Goal: Task Accomplishment & Management: Use online tool/utility

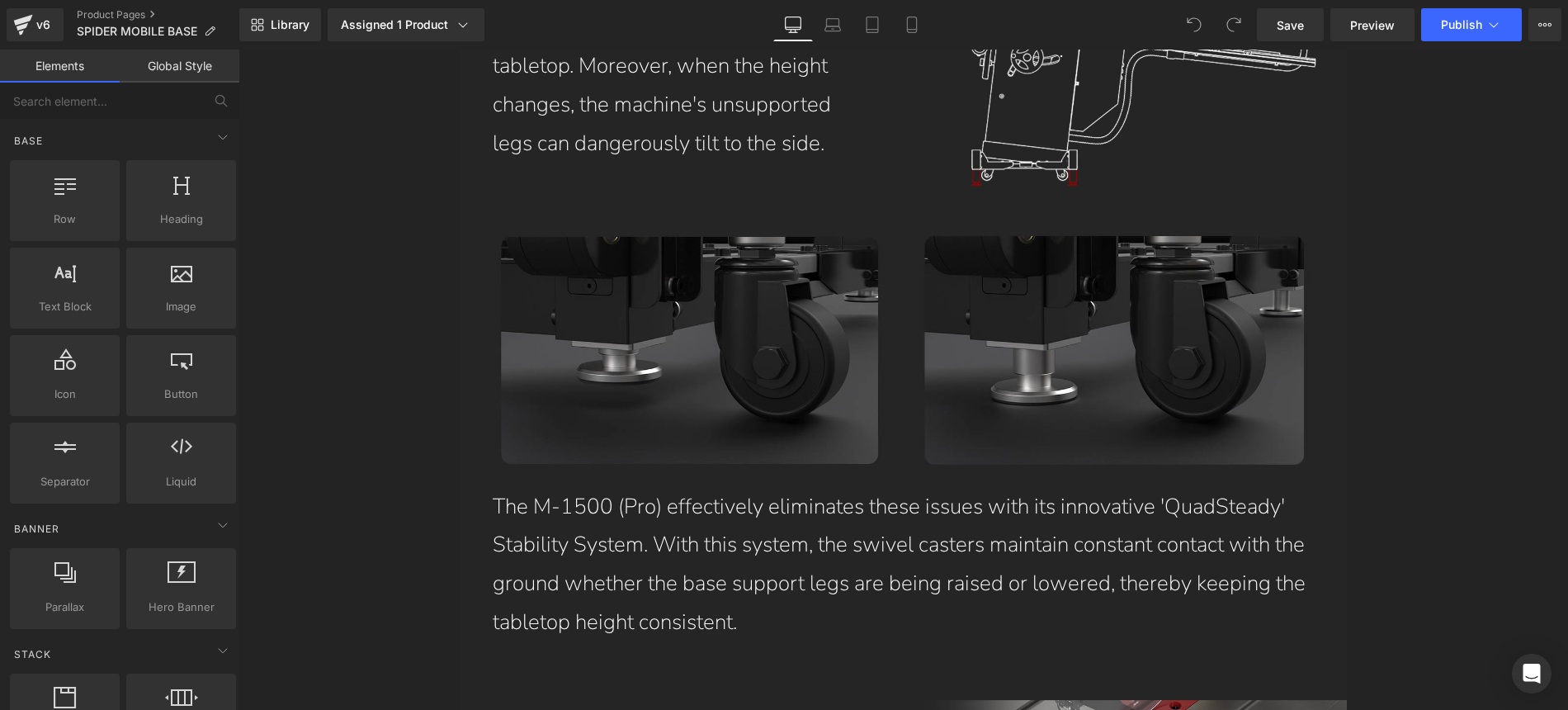
scroll to position [7858, 0]
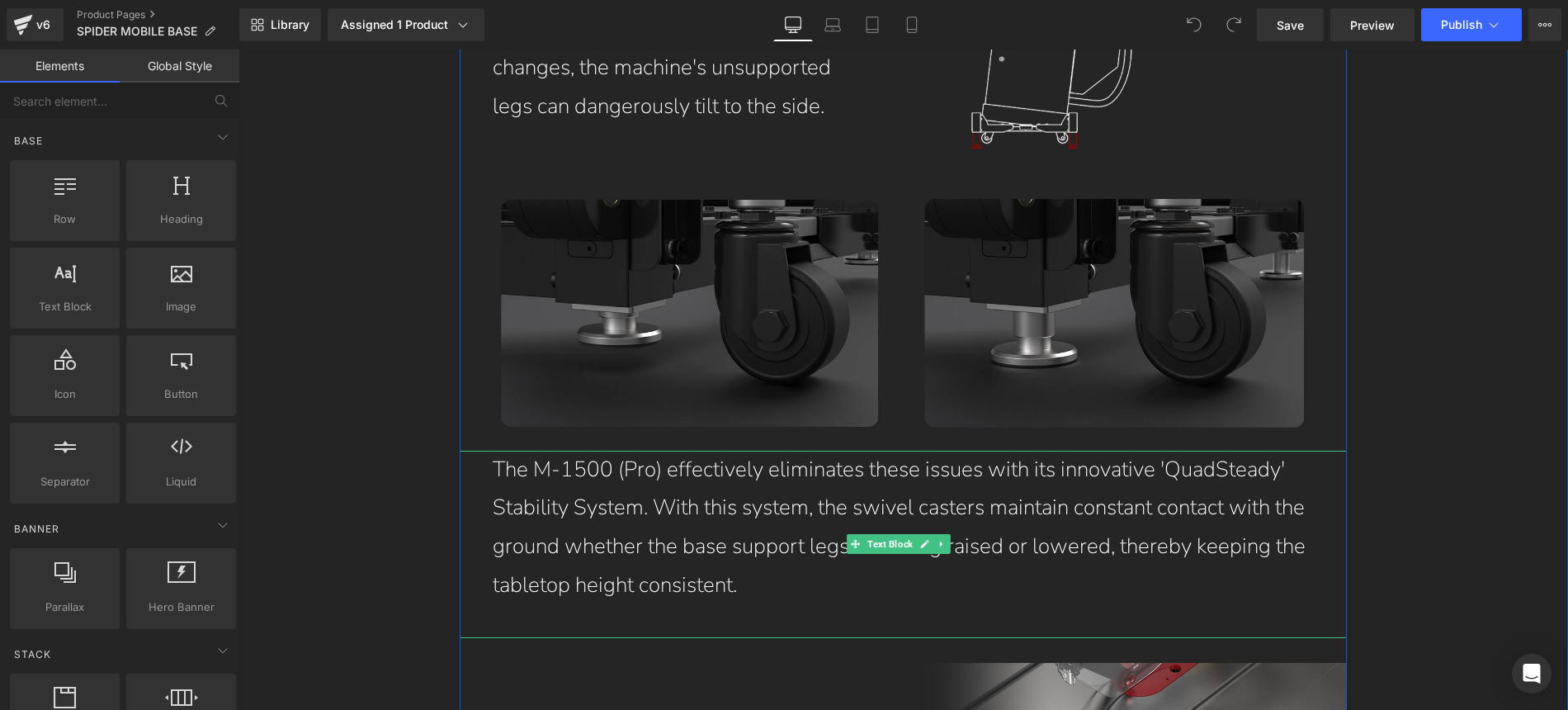
click at [1155, 450] on p "The M-1500 (Pro) effectively eliminates these issues with its innovative 'QuadS…" at bounding box center [903, 527] width 821 height 155
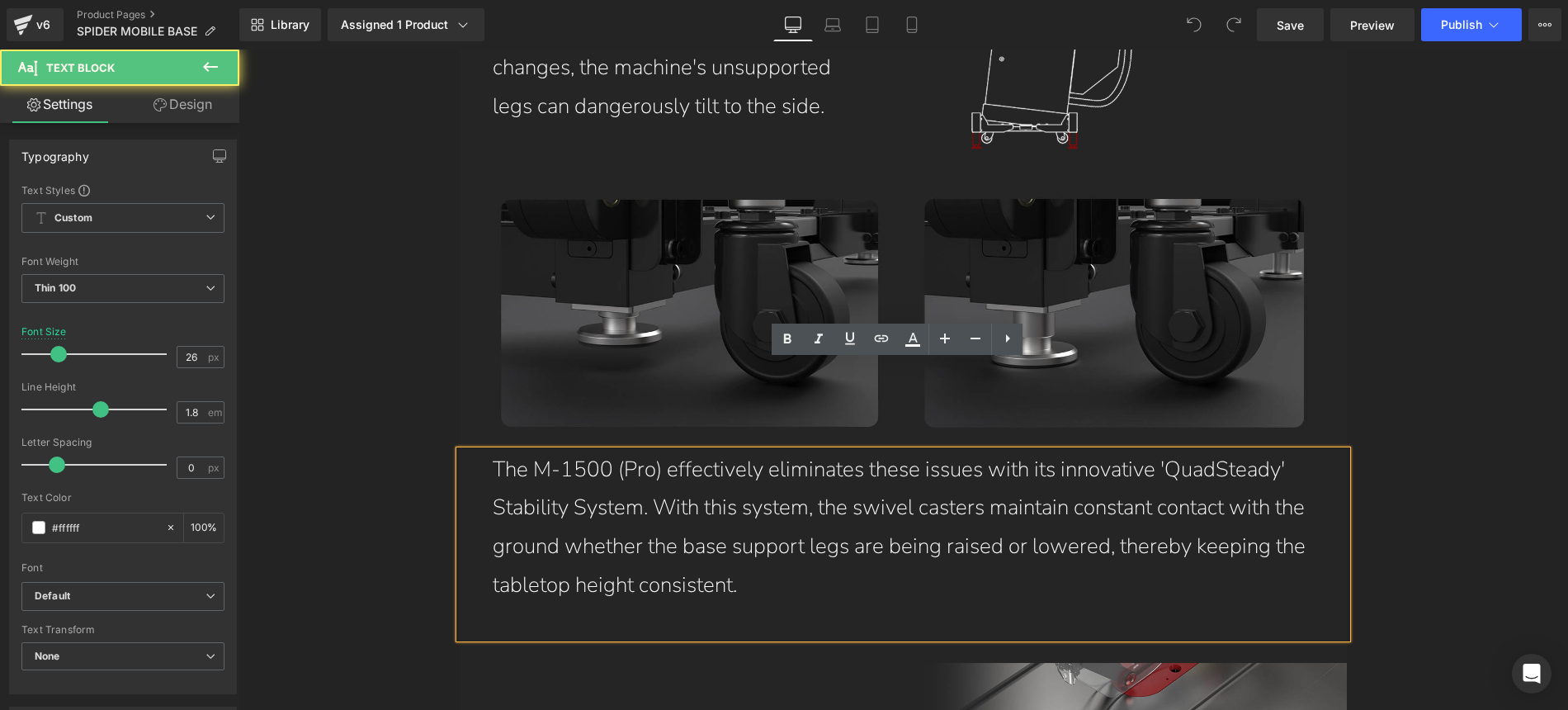
click at [1215, 450] on p "The M-1500 (Pro) effectively eliminates these issues with its innovative 'QuadS…" at bounding box center [903, 527] width 821 height 155
click at [1127, 450] on p "The M-1500 (Pro) effectively eliminates these issues with its innovative 'QuadS…" at bounding box center [903, 527] width 821 height 155
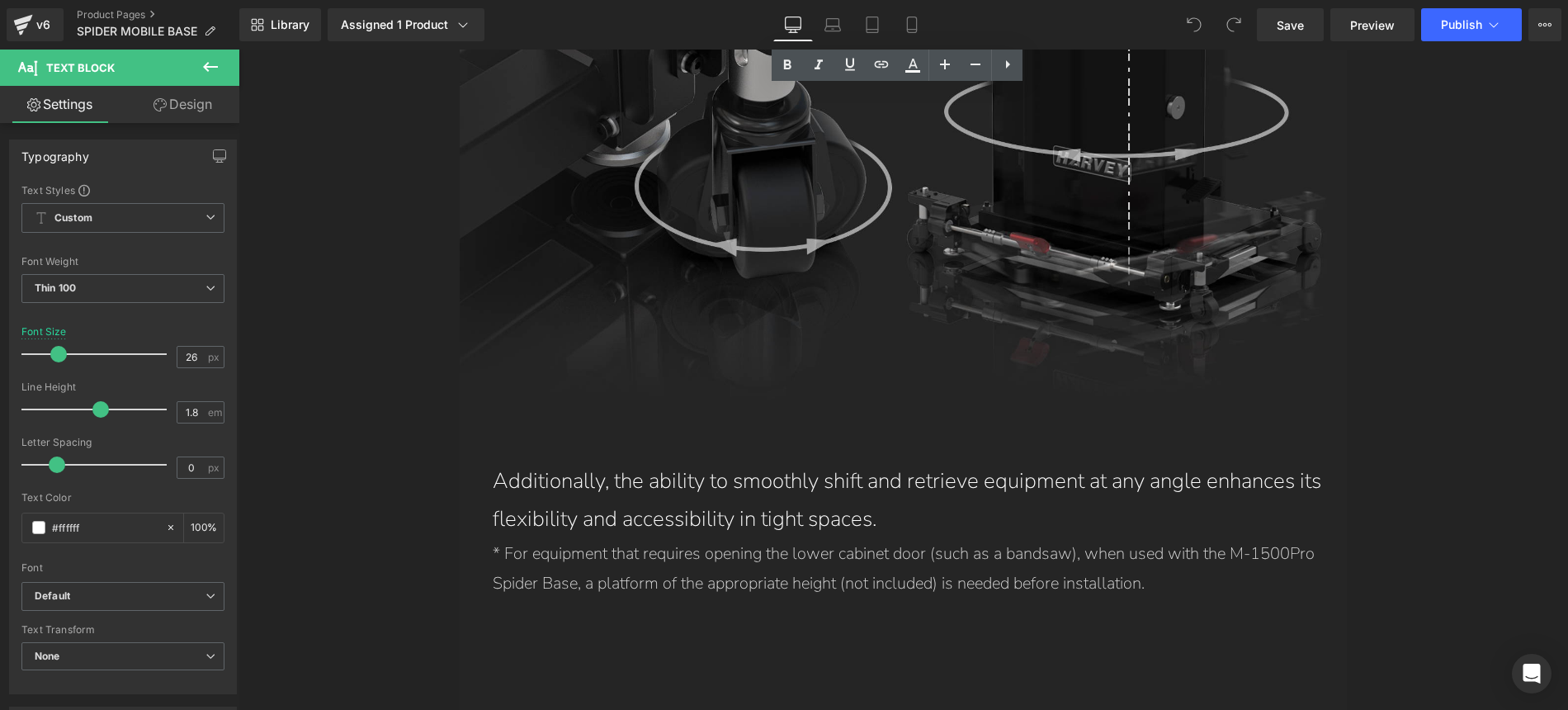
scroll to position [10718, 0]
click at [1214, 536] on p "* For equipment that requires opening the lower cabinet door (such as a bandsaw…" at bounding box center [920, 566] width 855 height 60
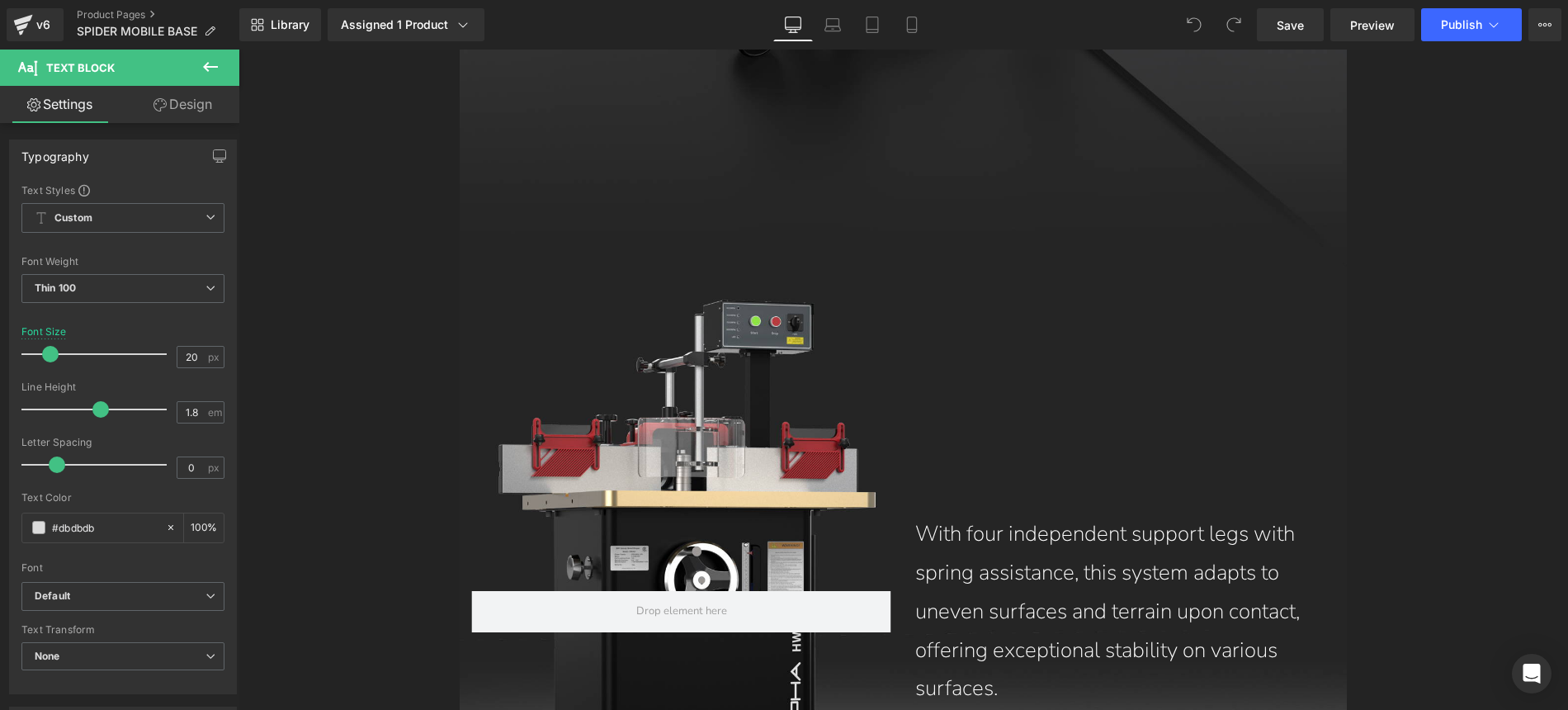
scroll to position [6412, 0]
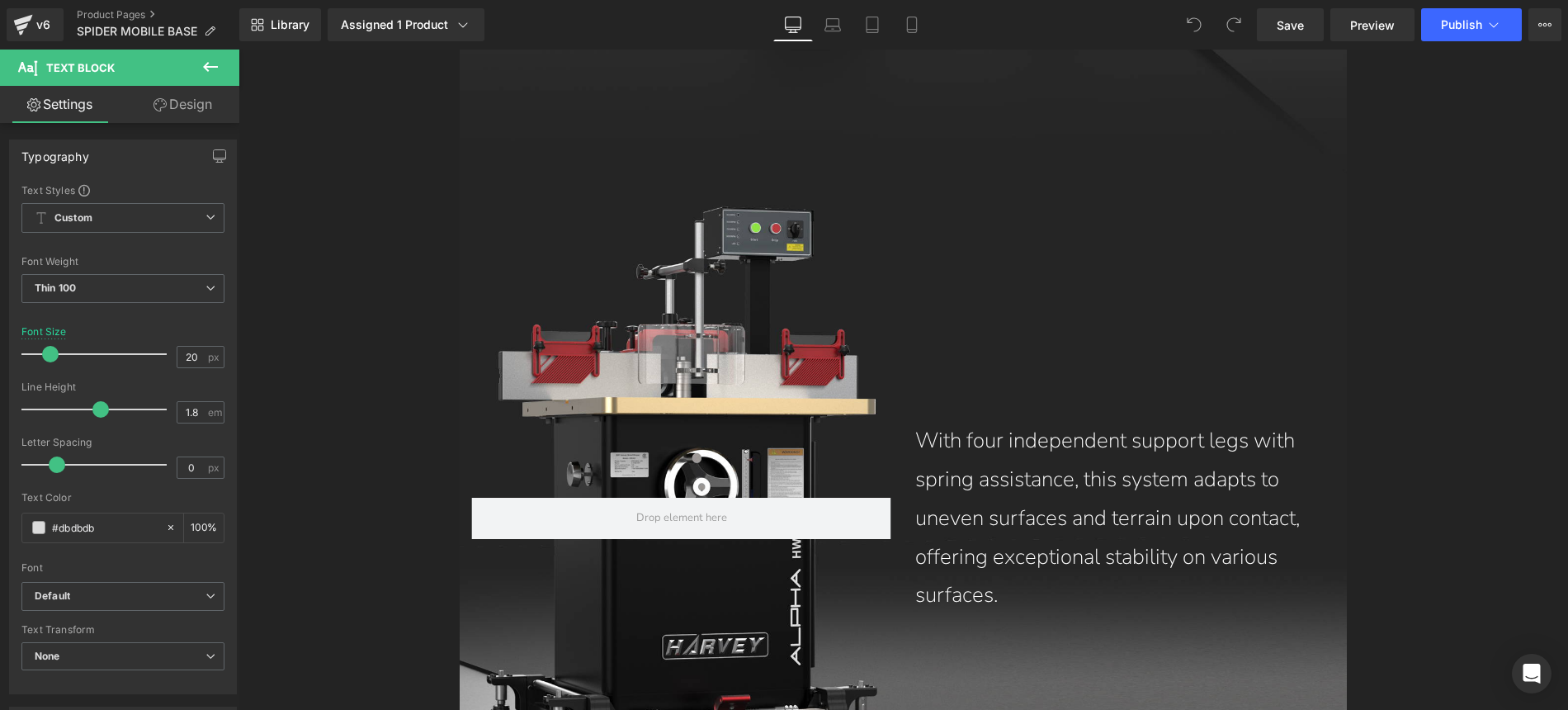
click at [1095, 463] on p "With four independent support legs with spring assistance, this system adapts t…" at bounding box center [1116, 518] width 402 height 194
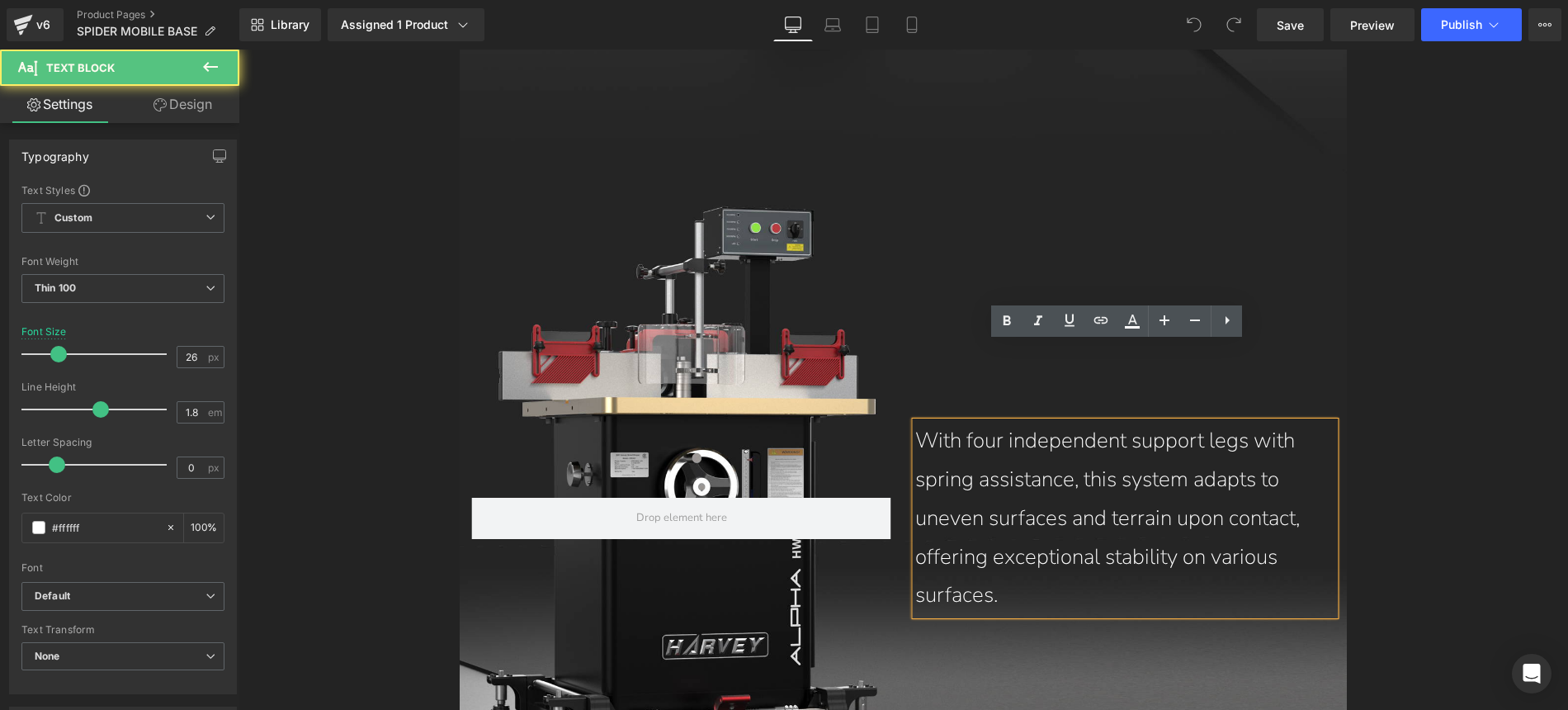
click at [1270, 479] on p "With four independent support legs with spring assistance, this system adapts t…" at bounding box center [1116, 518] width 402 height 194
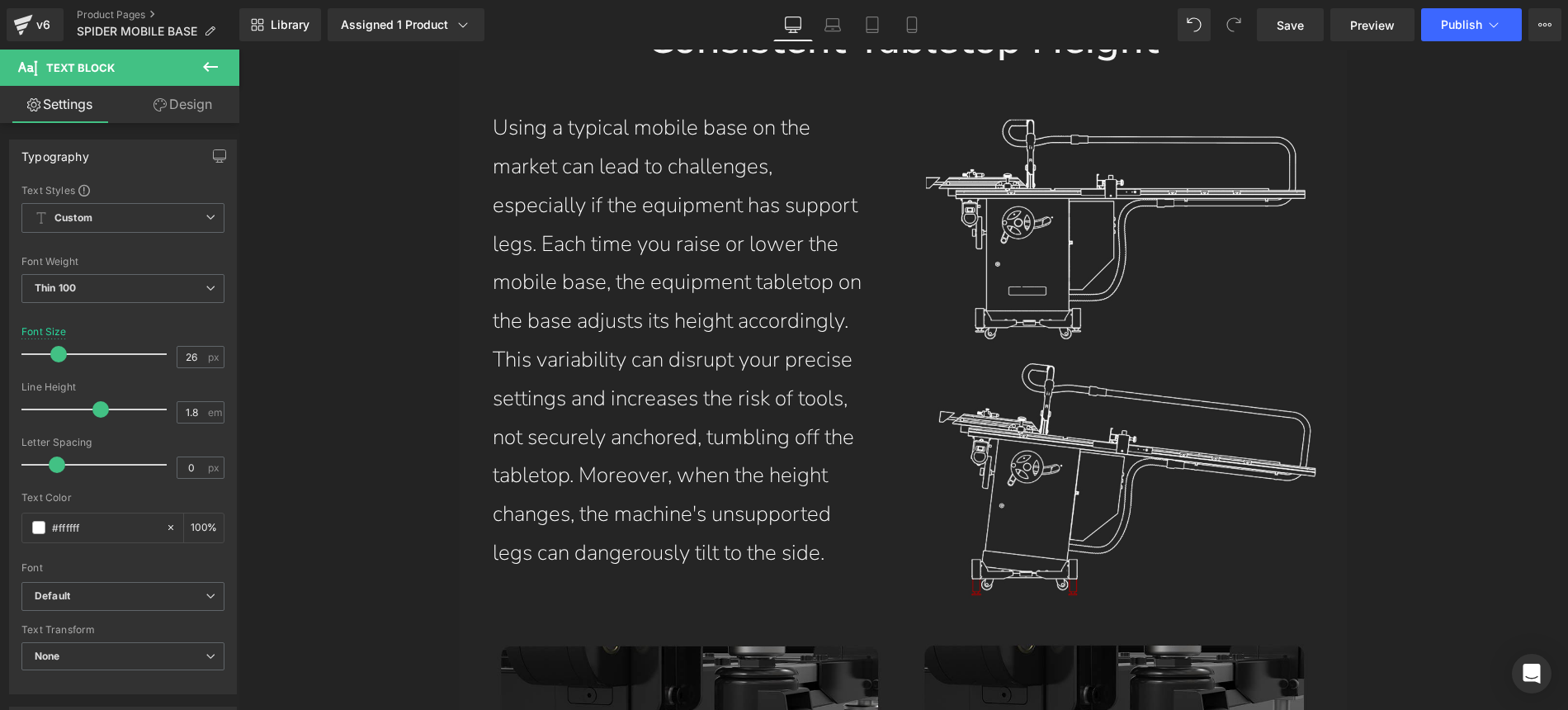
scroll to position [7353, 0]
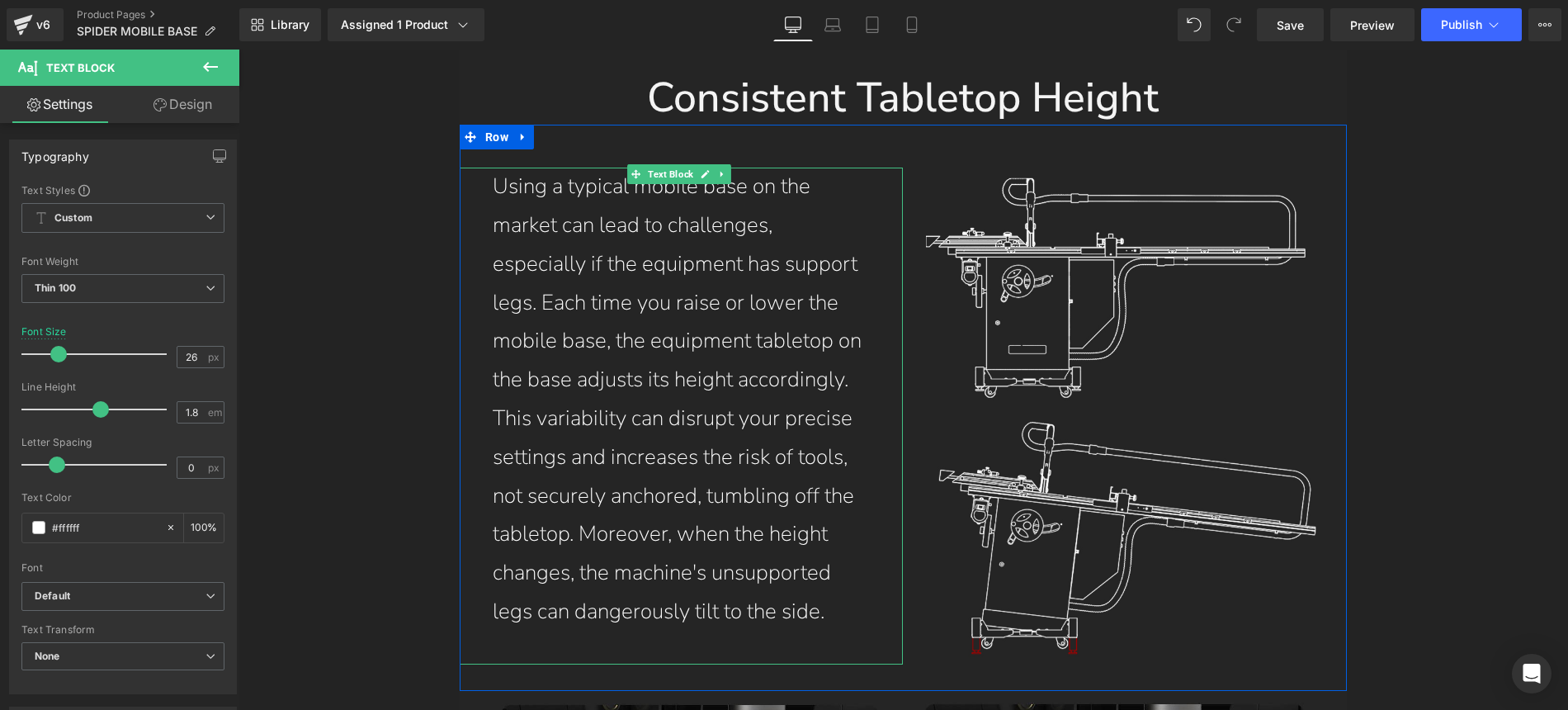
click at [713, 495] on p "Using a typical mobile base on the market can lead to challenges, especially if…" at bounding box center [682, 399] width 378 height 464
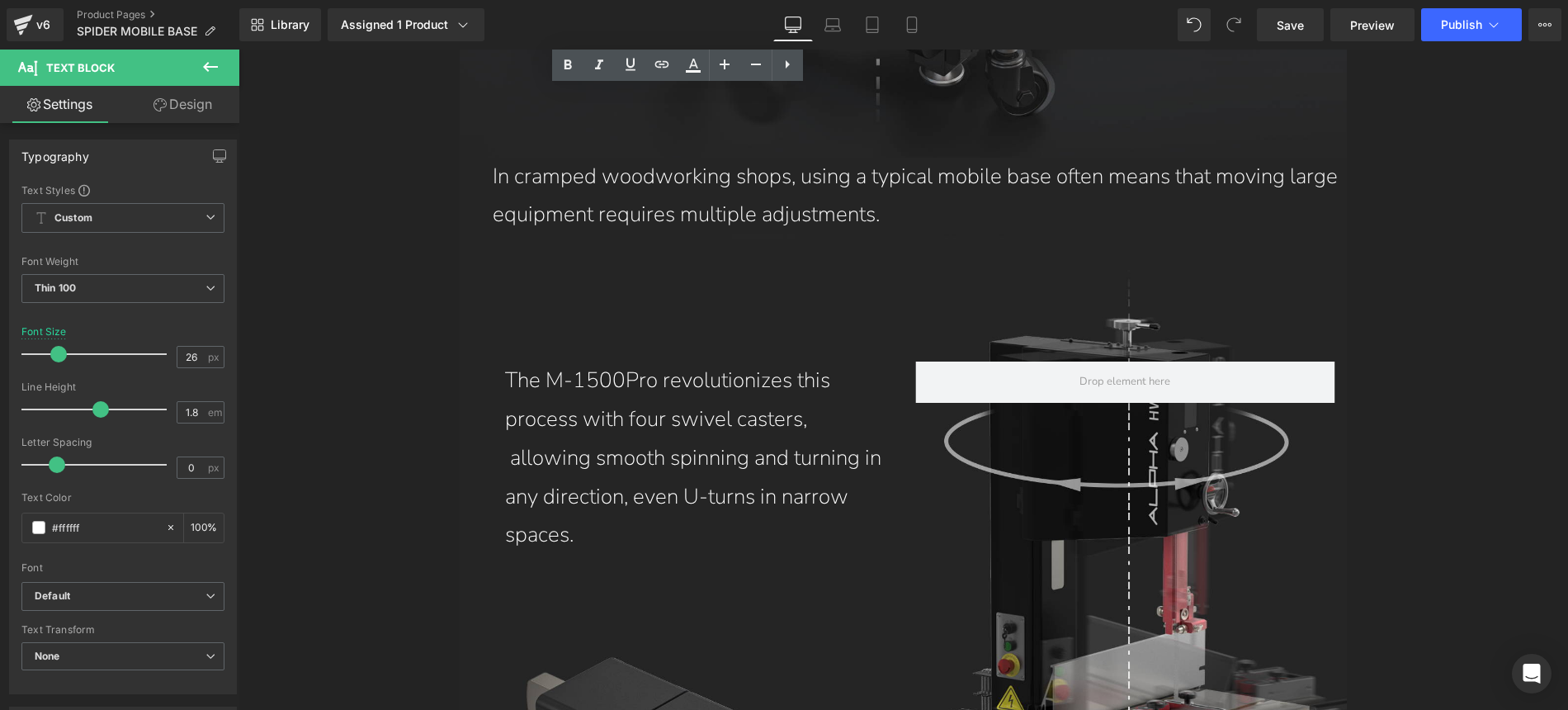
scroll to position [9902, 0]
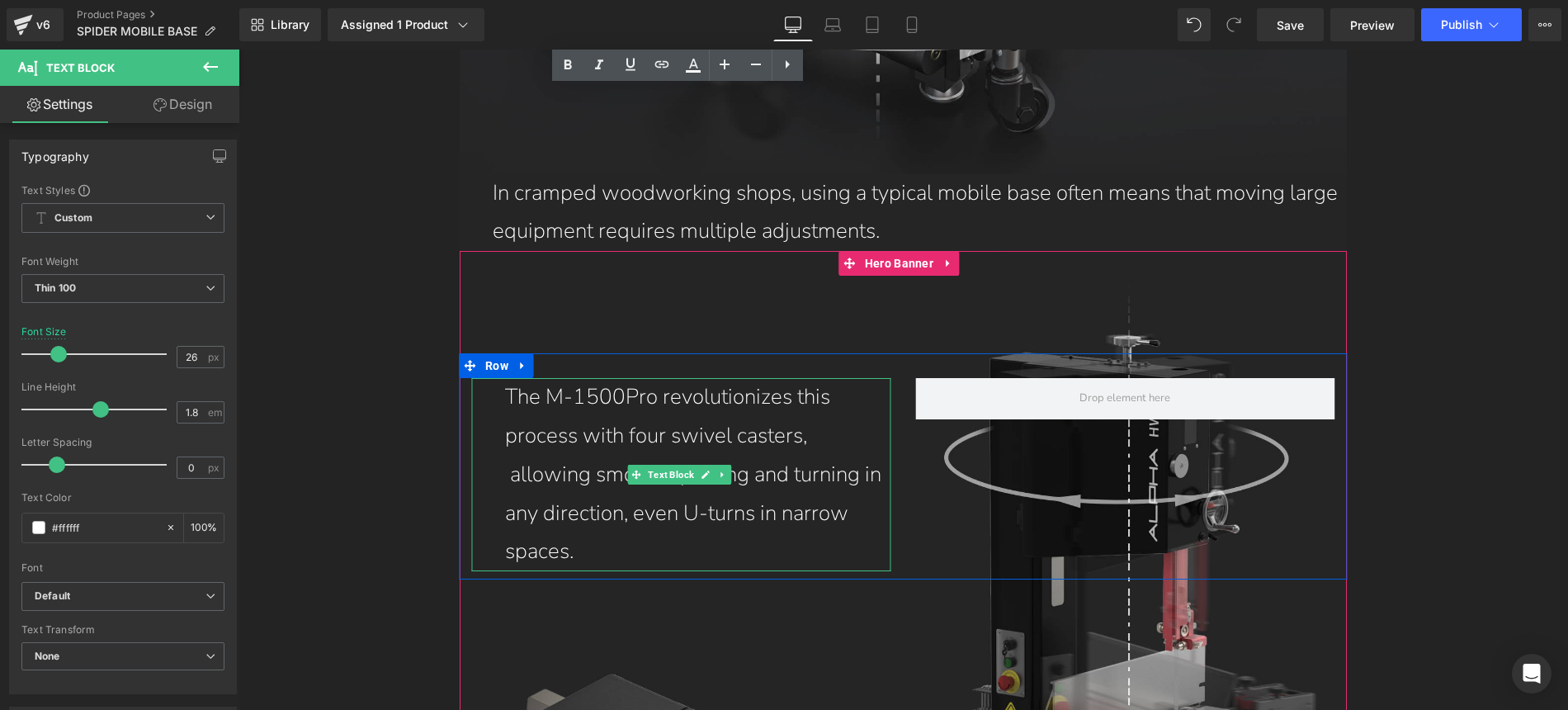
click at [807, 378] on p "The M-1500Pro revolutionizes this process with four swivel casters, allowing sm…" at bounding box center [698, 475] width 386 height 194
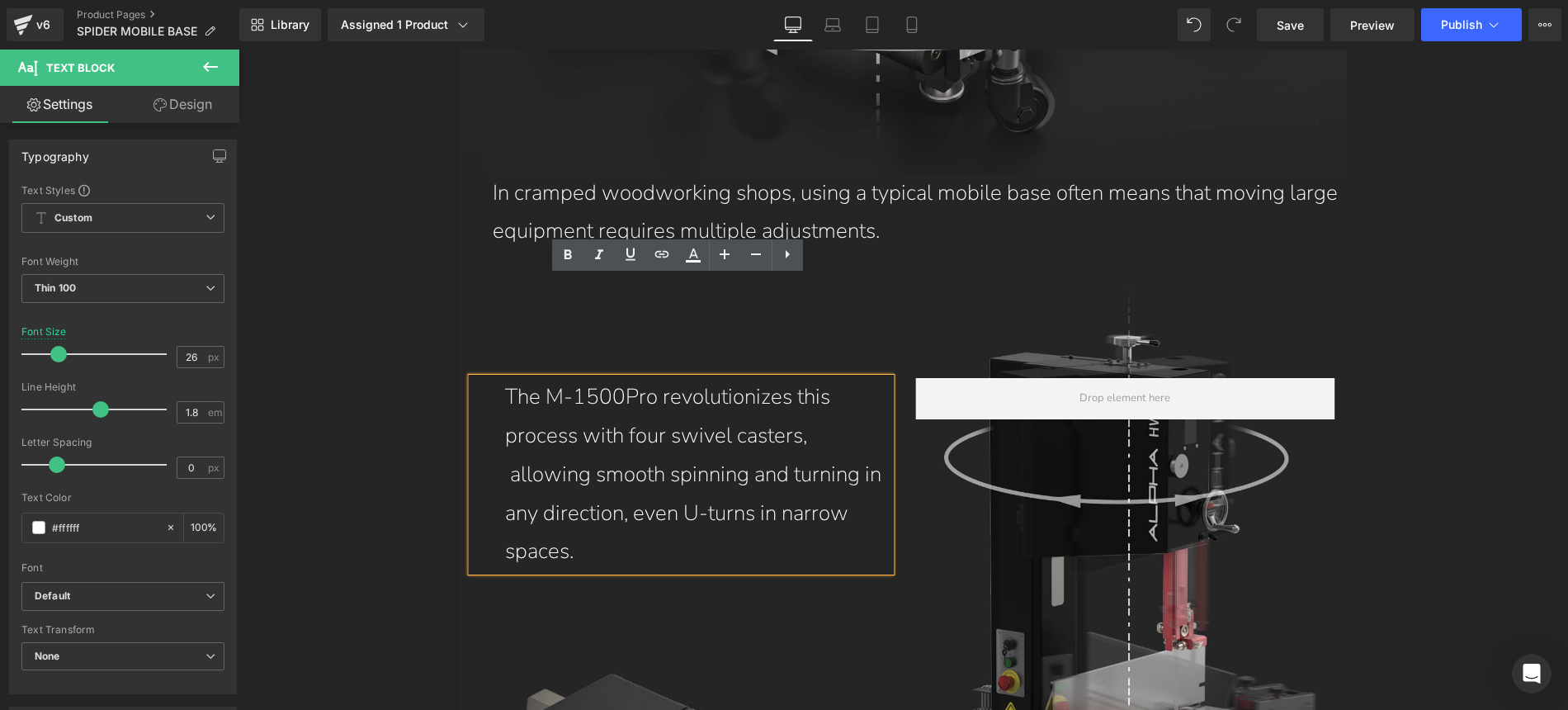
click at [804, 378] on p "The M-1500Pro revolutionizes this process with four swivel casters, allowing sm…" at bounding box center [698, 475] width 386 height 194
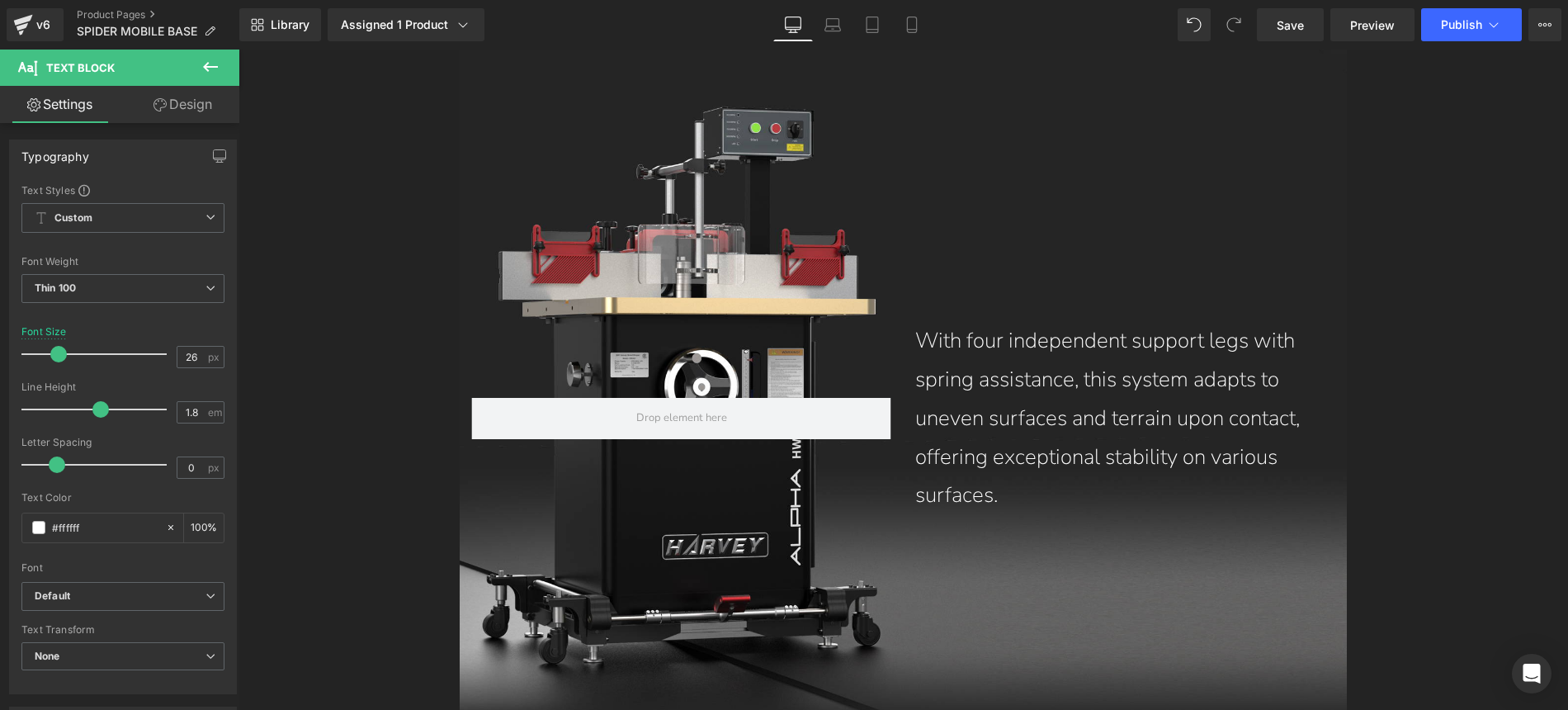
scroll to position [6522, 0]
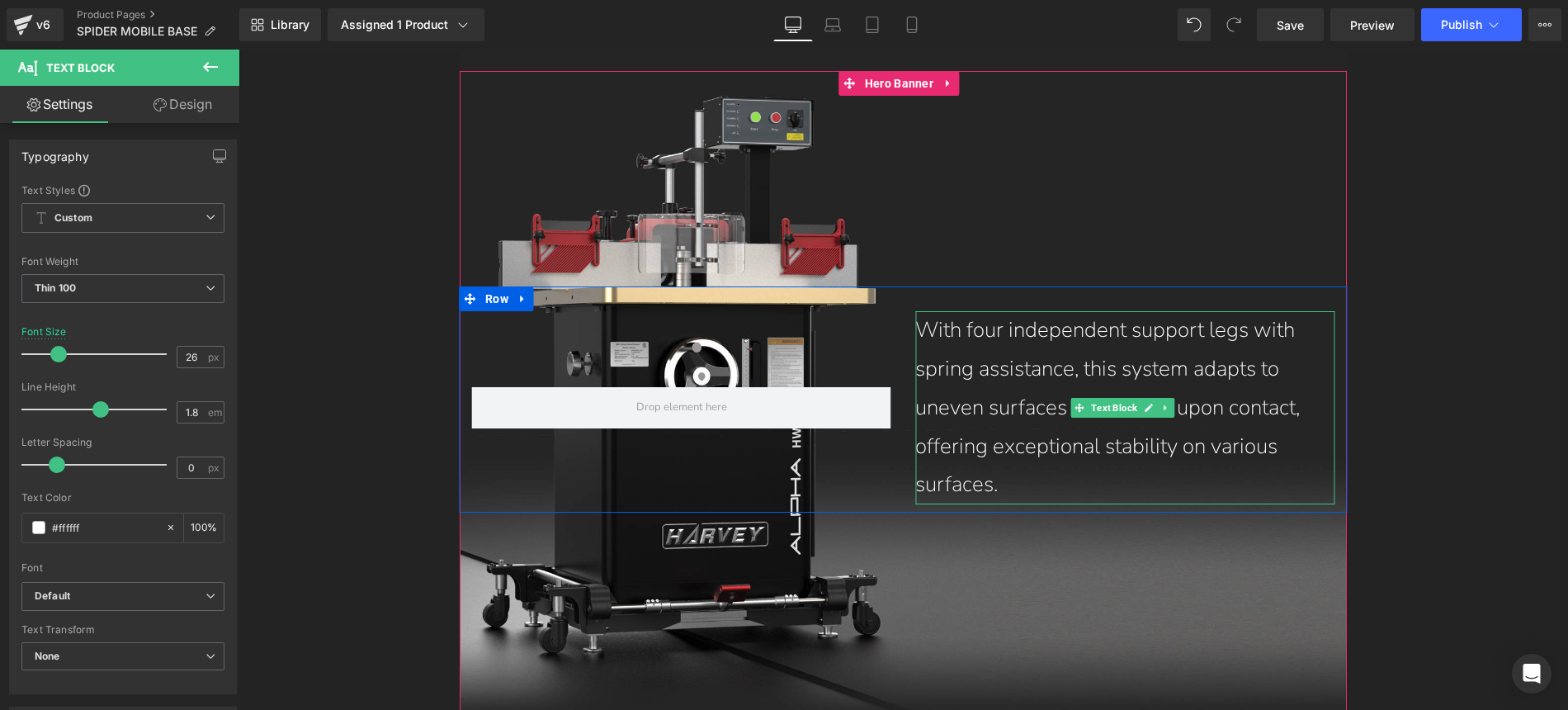
click at [1270, 373] on p "With four independent support legs with spring assistance, this system adapts t…" at bounding box center [1116, 408] width 402 height 194
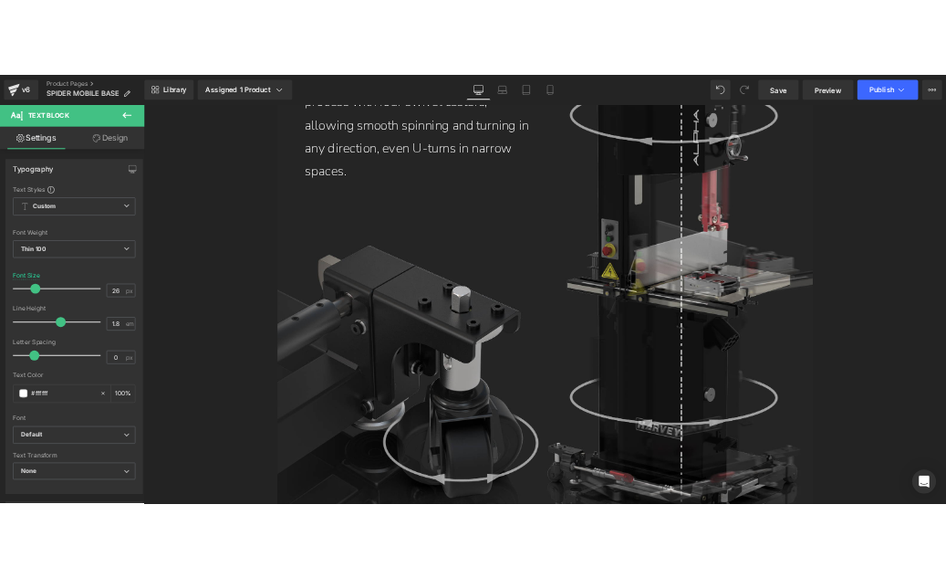
scroll to position [10996, 0]
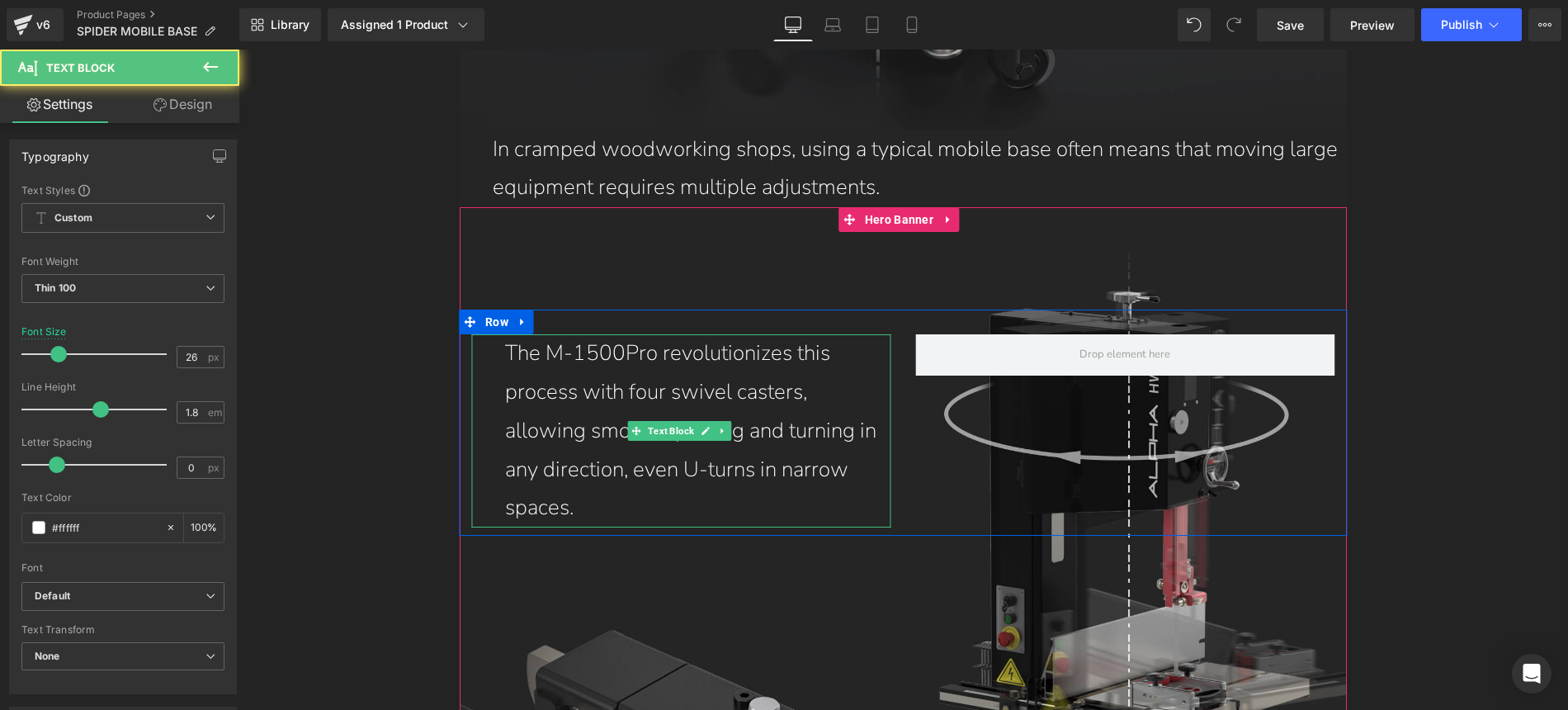
click at [798, 335] on p "The M-1500Pro revolutionizes this process with four swivel casters, allowing sm…" at bounding box center [698, 431] width 386 height 194
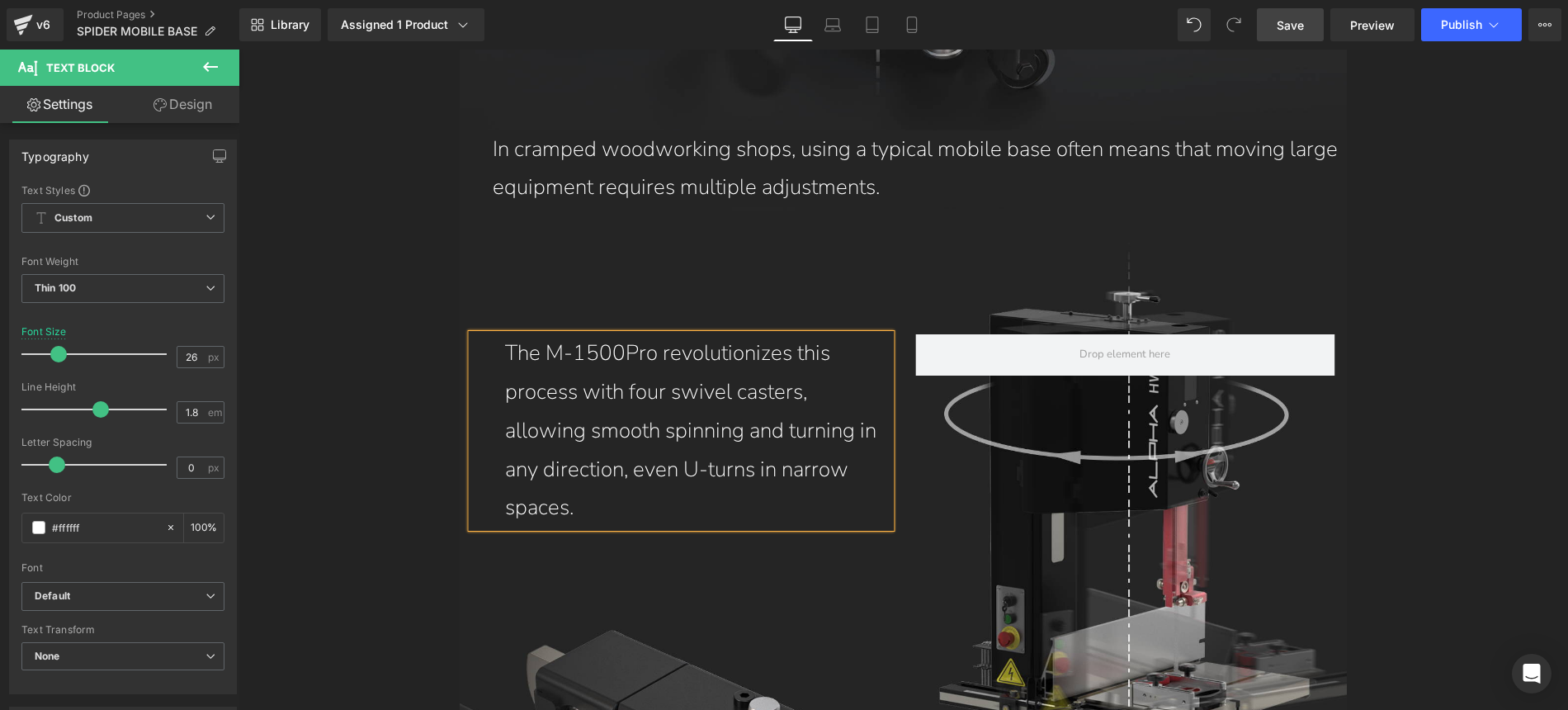
click at [1292, 28] on span "Save" at bounding box center [1290, 24] width 27 height 17
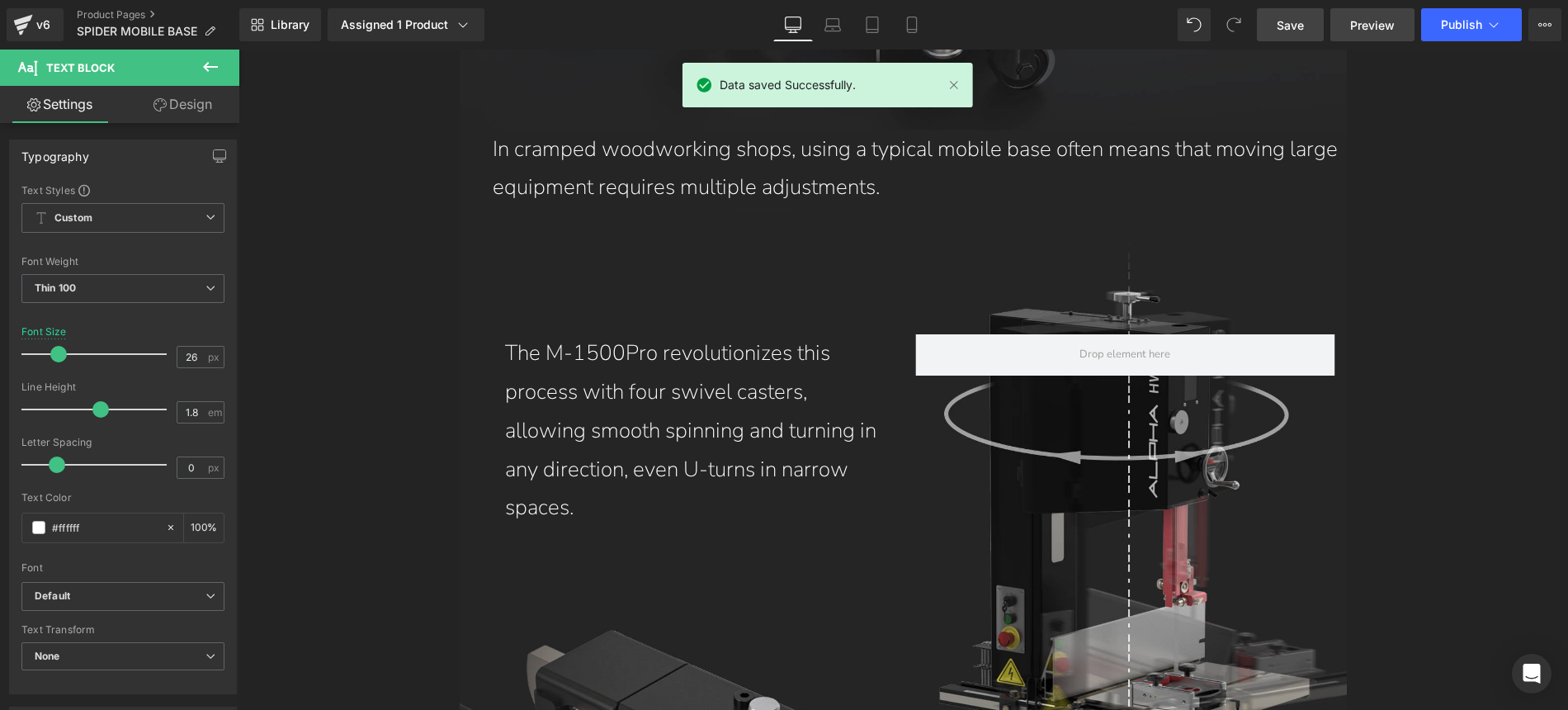
click at [1384, 28] on span "Preview" at bounding box center [1372, 24] width 44 height 17
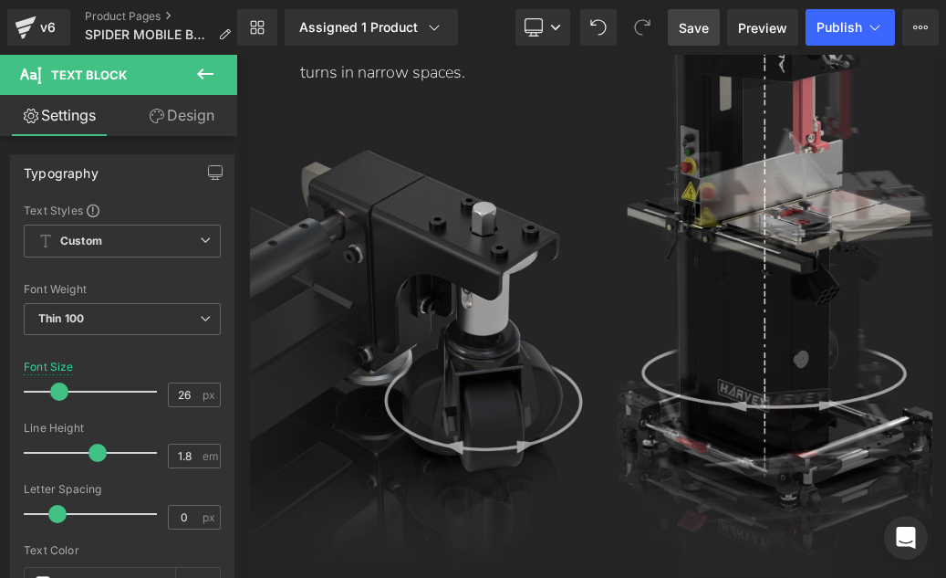
scroll to position [9819, 0]
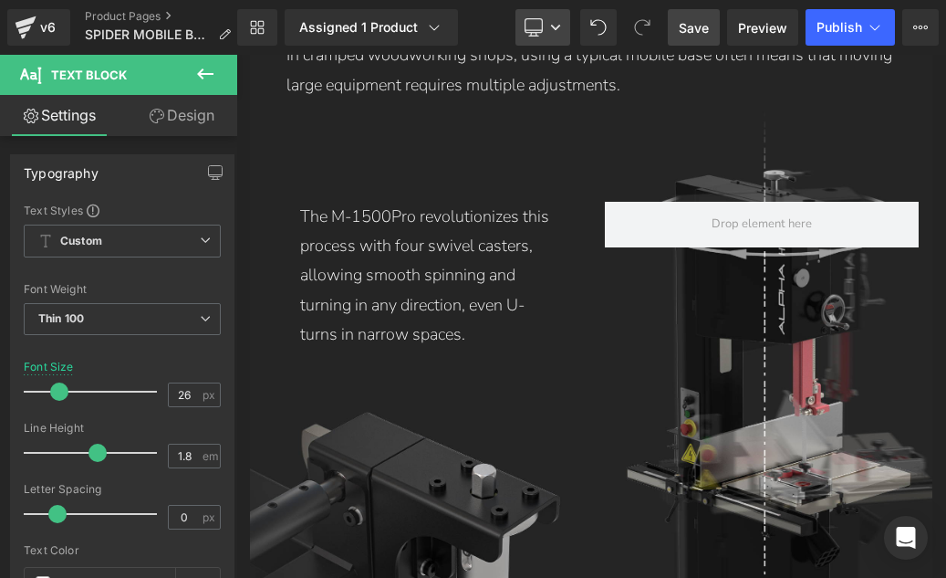
click at [549, 31] on link "Desktop" at bounding box center [543, 27] width 55 height 37
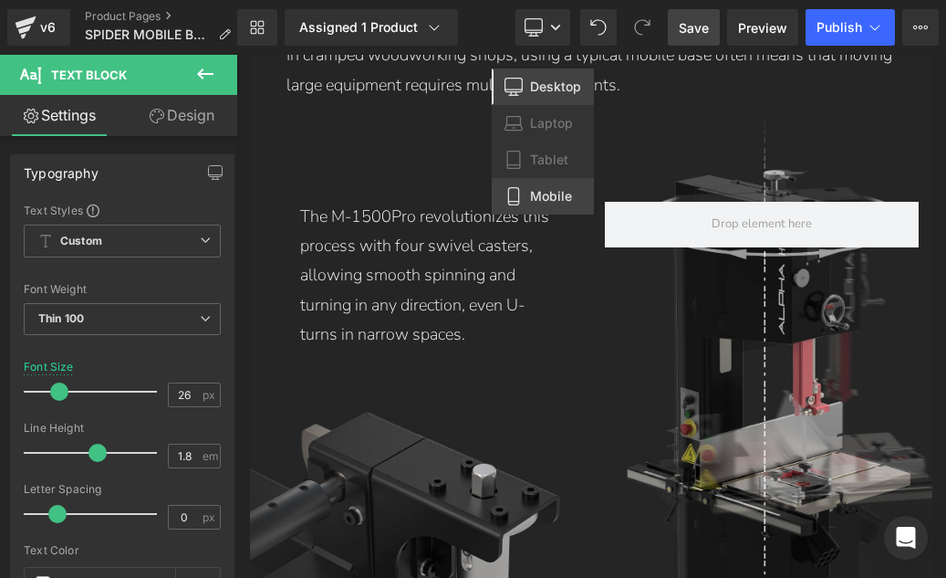
click at [542, 204] on span "Mobile" at bounding box center [551, 196] width 42 height 16
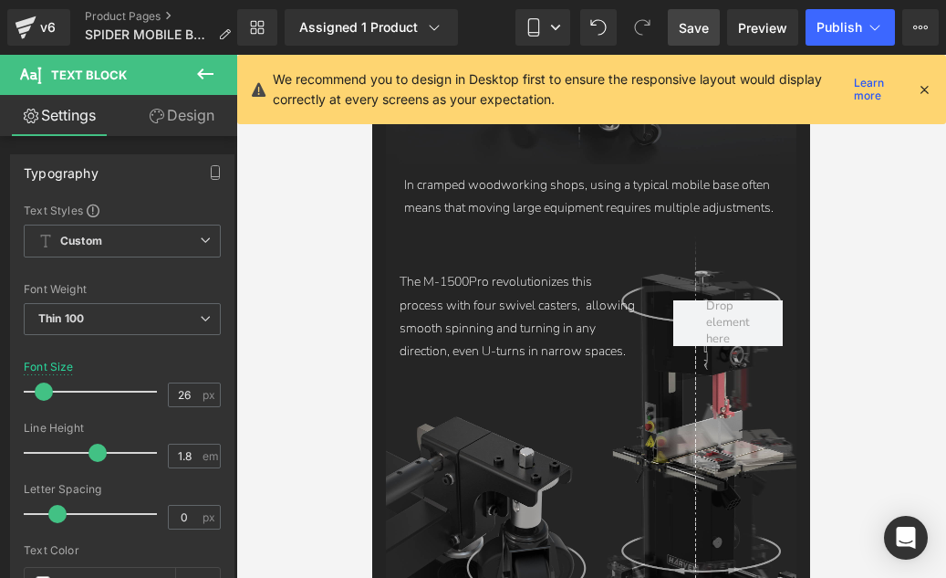
scroll to position [7535, 0]
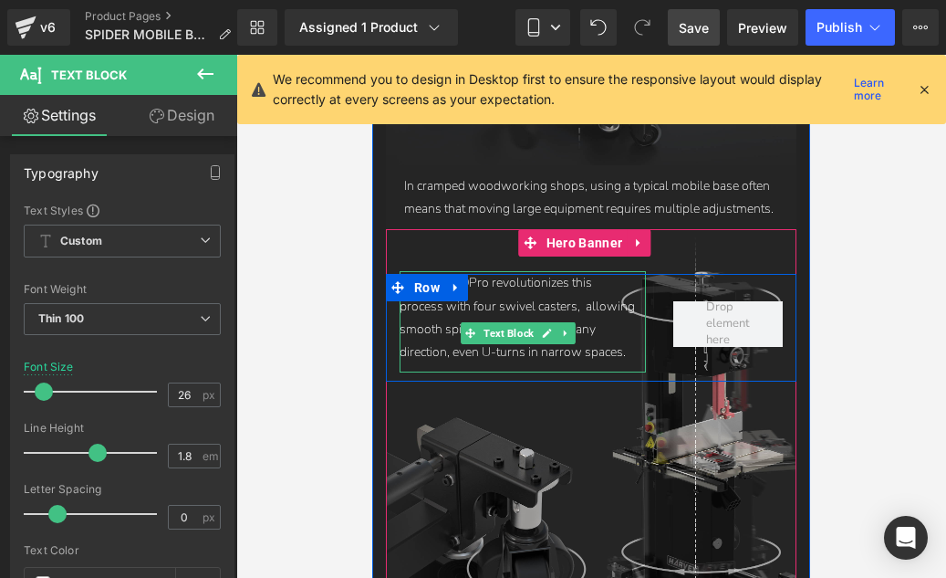
click at [503, 315] on p "The M-1500Pro revolutionizes this process with four swivel casters, allowing sm…" at bounding box center [518, 317] width 237 height 92
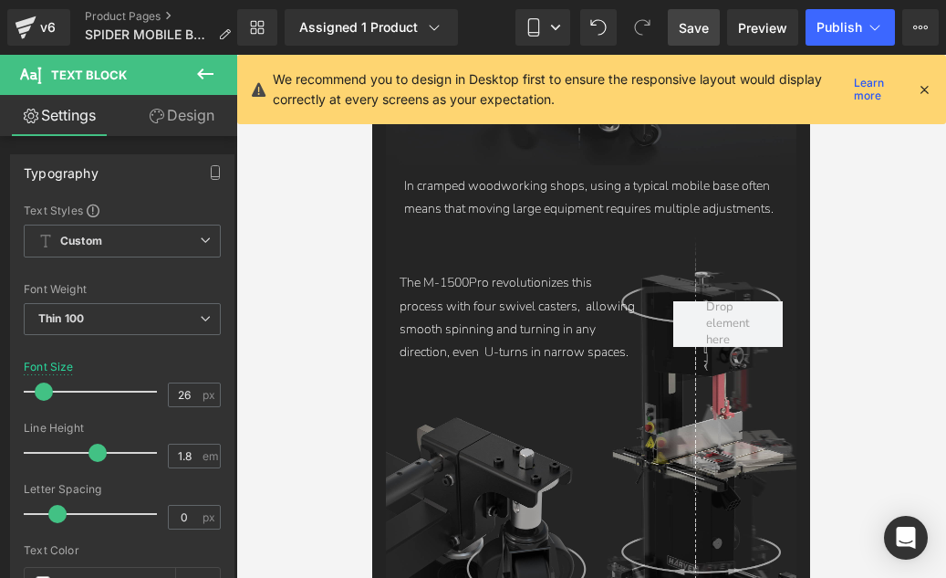
click at [697, 31] on span "Save" at bounding box center [694, 27] width 30 height 19
click at [680, 29] on link "Save" at bounding box center [694, 27] width 52 height 37
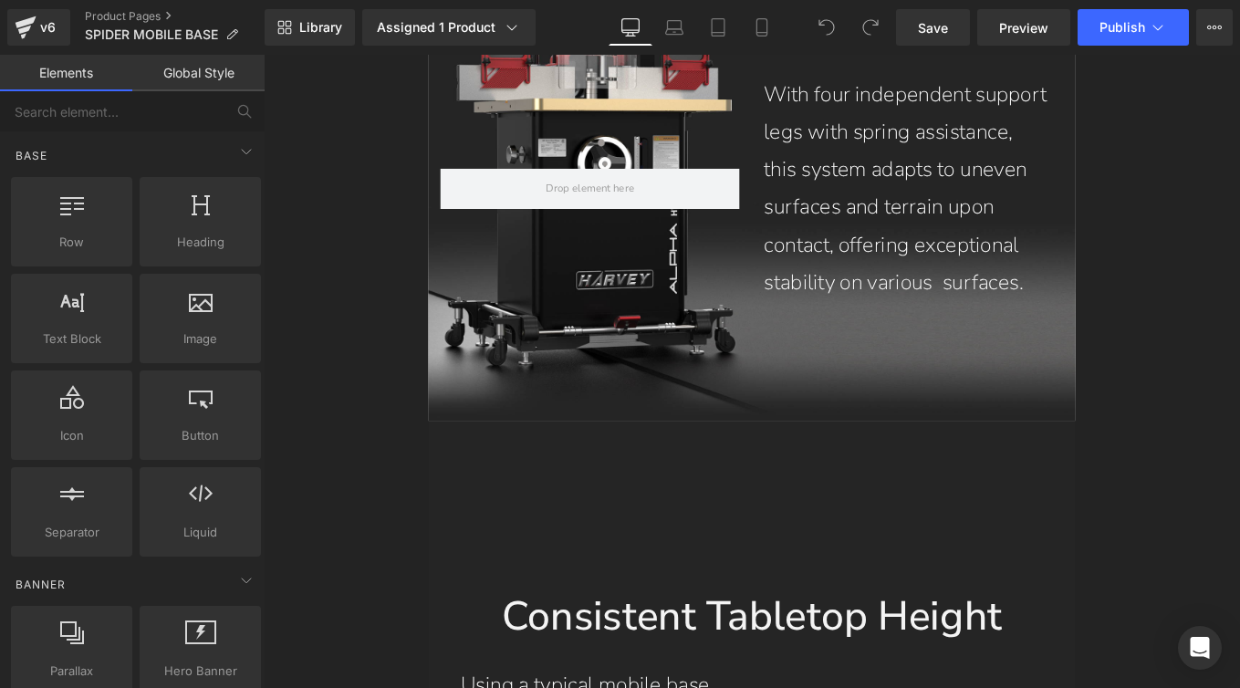
scroll to position [6705, 0]
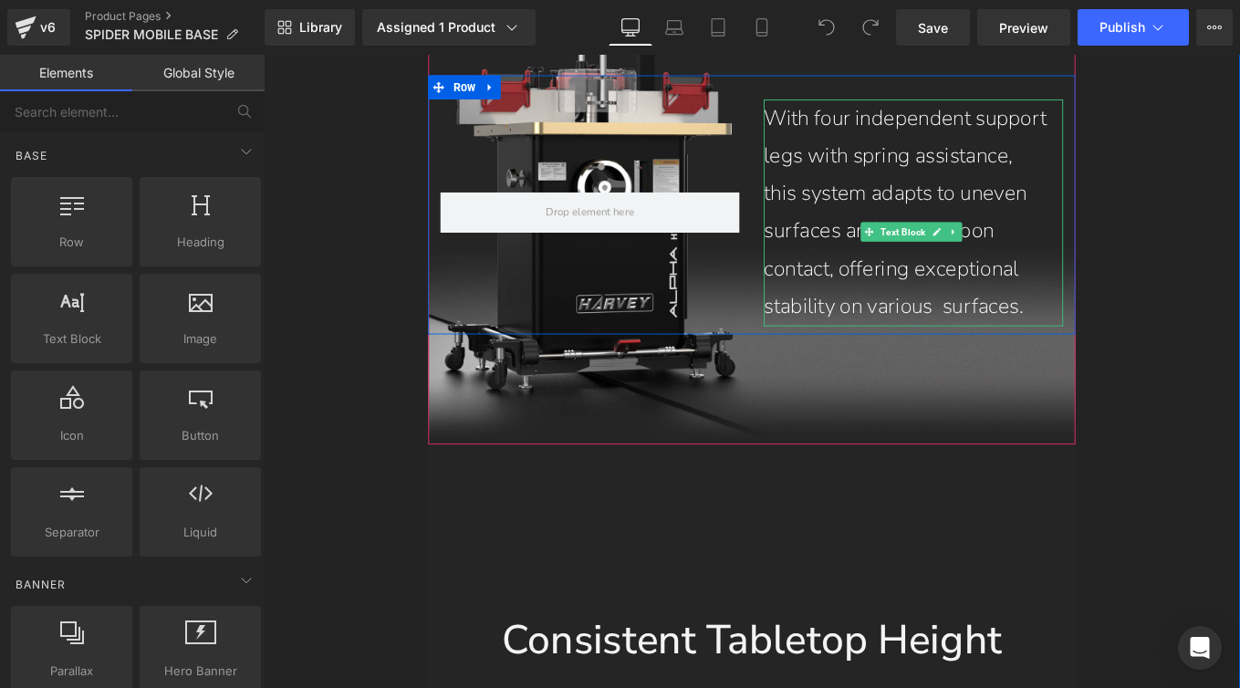
click at [912, 361] on p "With four independent support legs with spring assistance, this system adapts t…" at bounding box center [990, 233] width 320 height 256
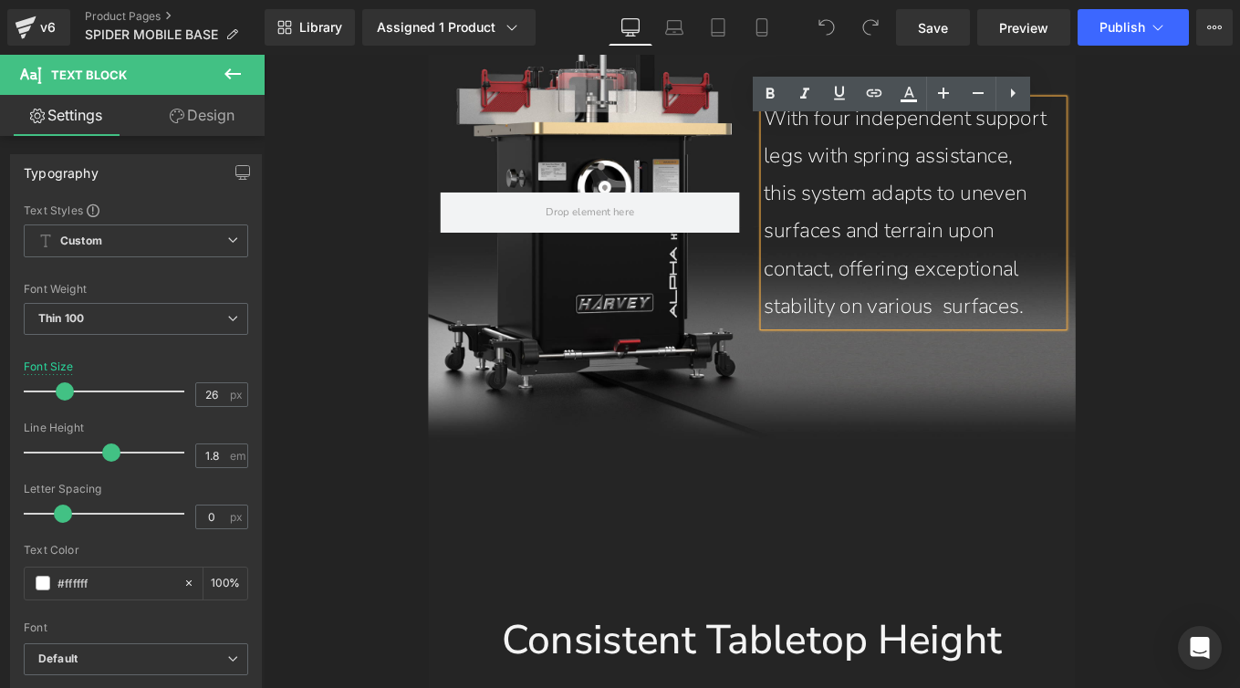
click at [910, 361] on p "With four independent support legs with spring assistance, this system adapts t…" at bounding box center [990, 233] width 320 height 256
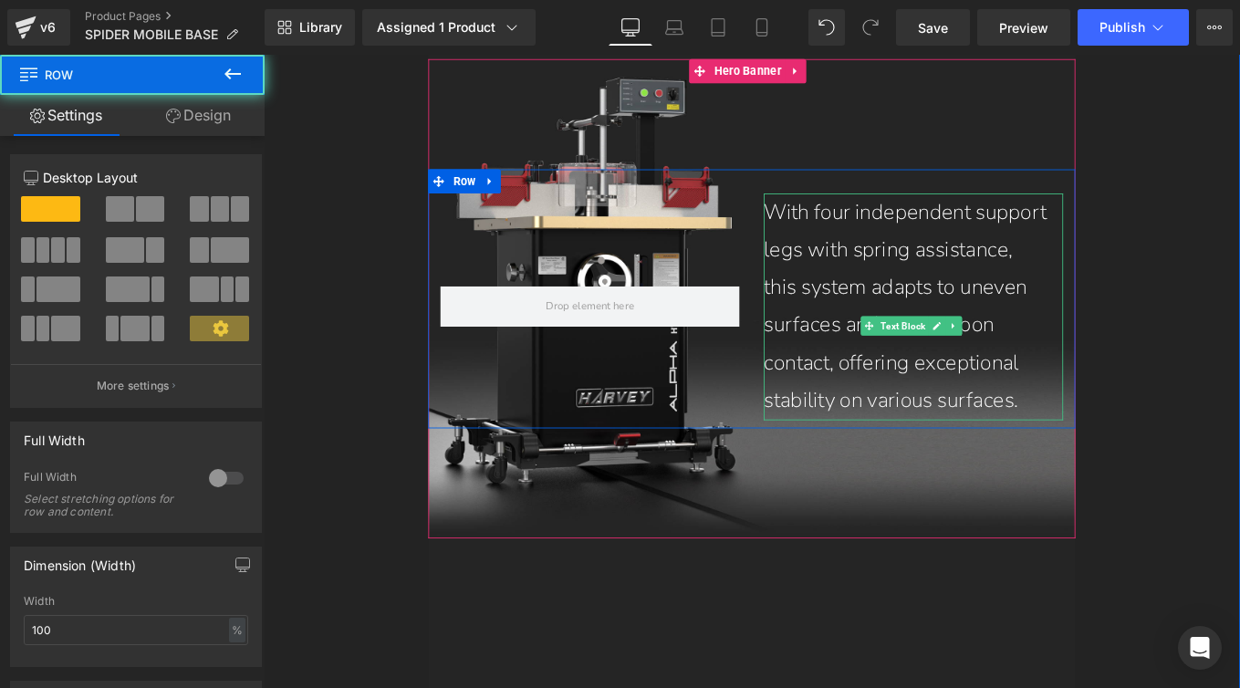
scroll to position [6598, 0]
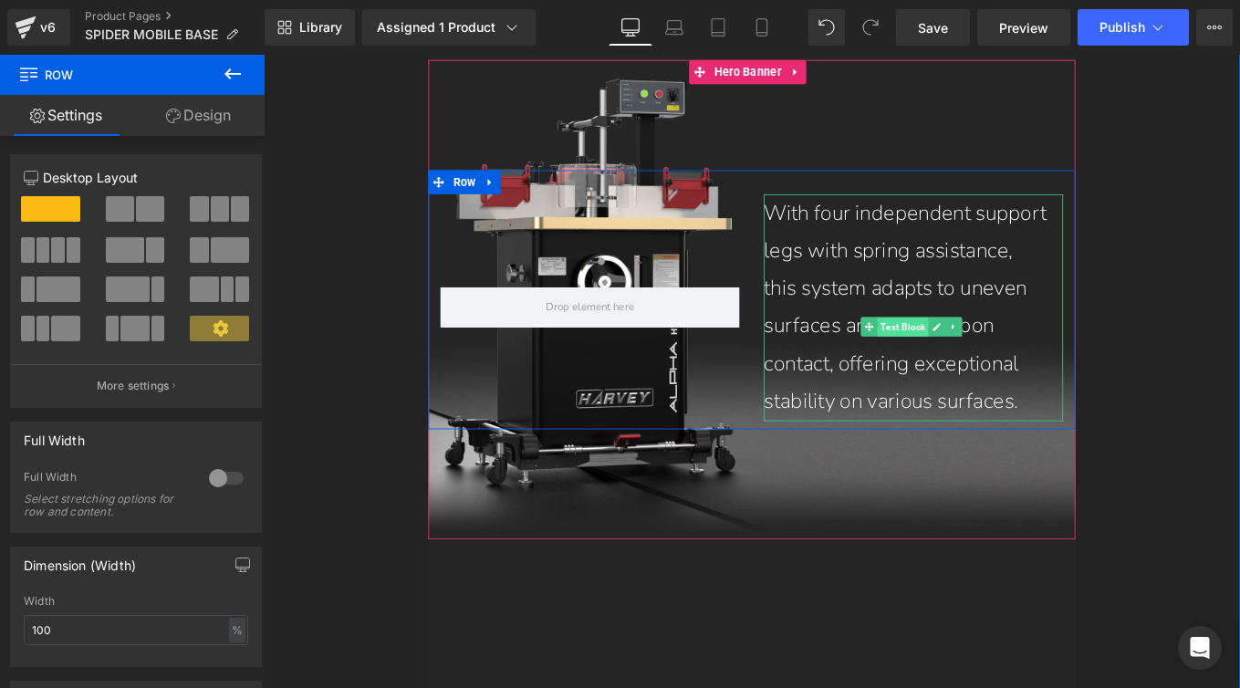
click at [977, 374] on span "Text Block" at bounding box center [986, 363] width 57 height 22
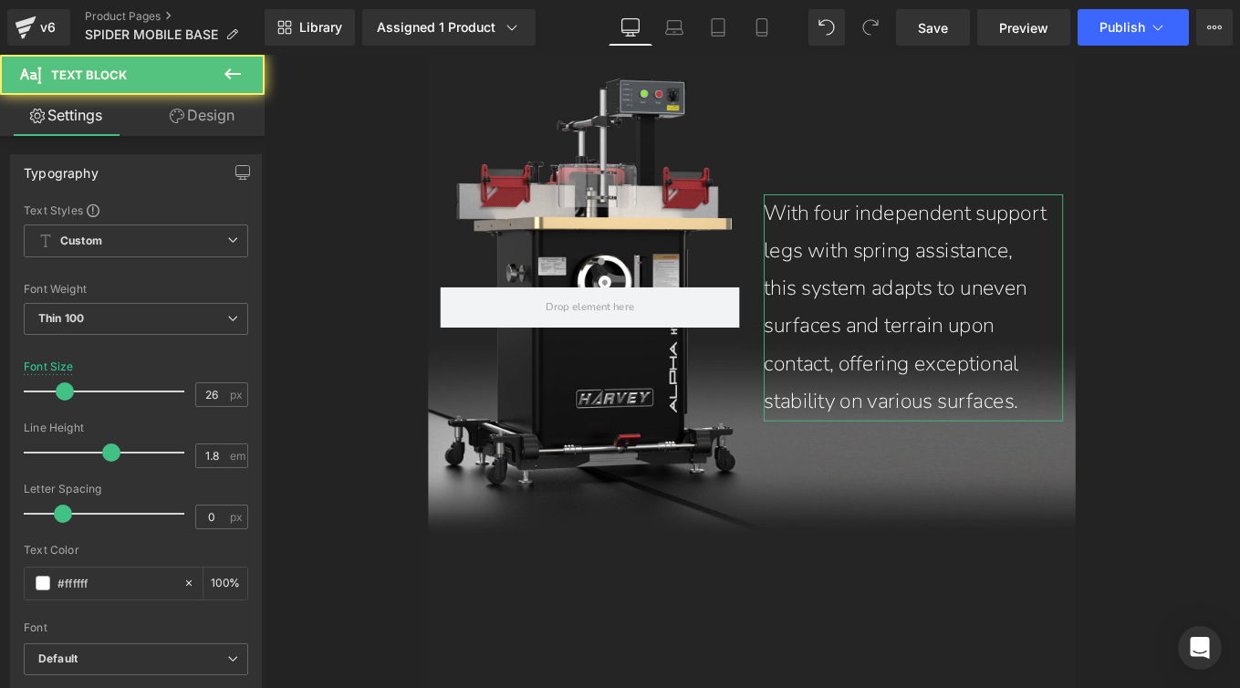
click at [202, 123] on link "Design" at bounding box center [202, 115] width 132 height 41
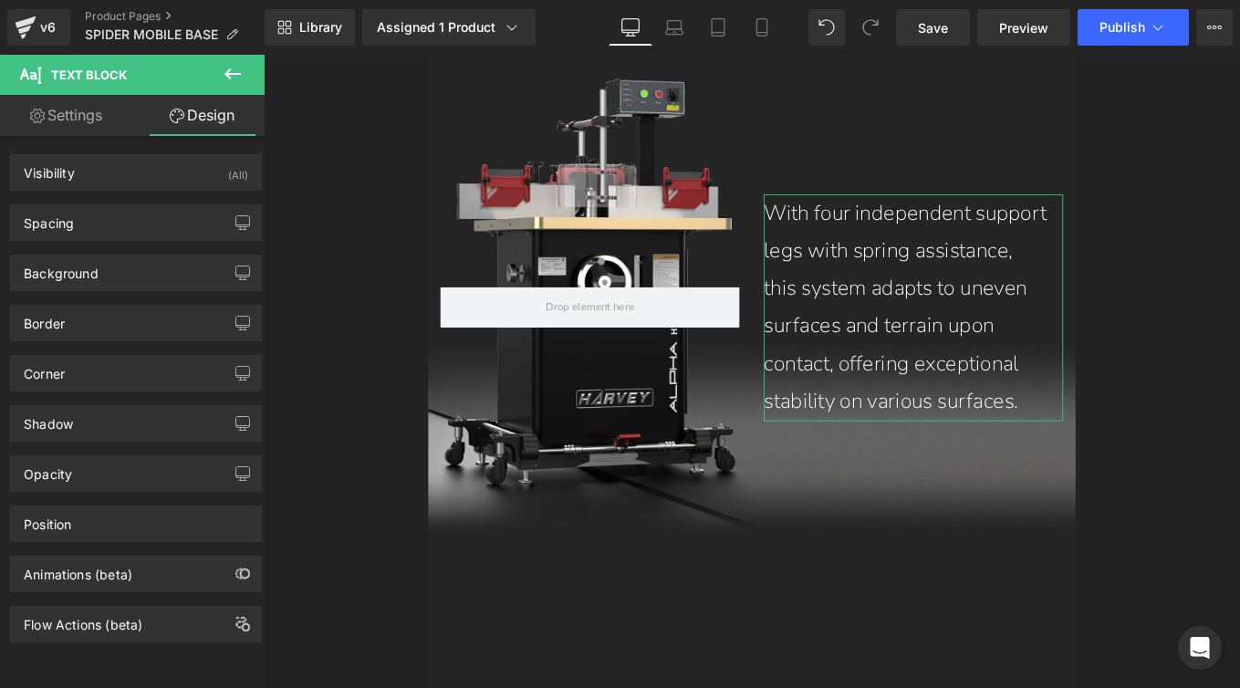
click at [68, 118] on link "Settings" at bounding box center [66, 115] width 132 height 41
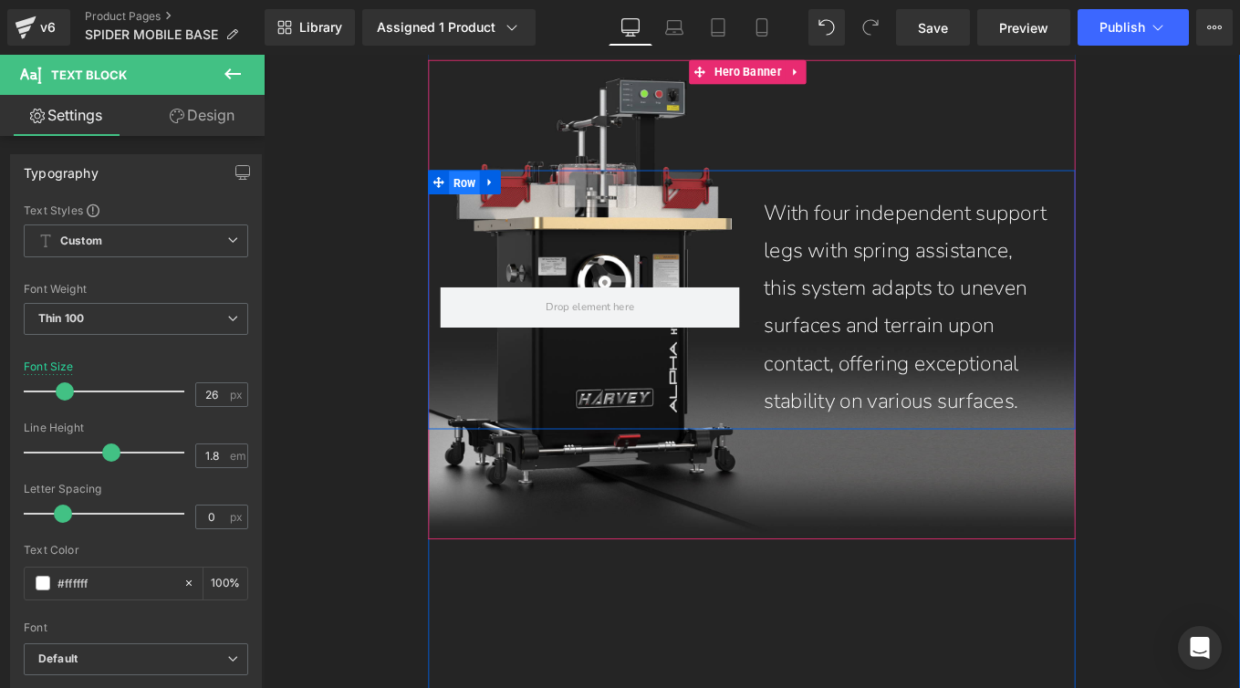
click at [484, 214] on span "Row" at bounding box center [491, 199] width 35 height 27
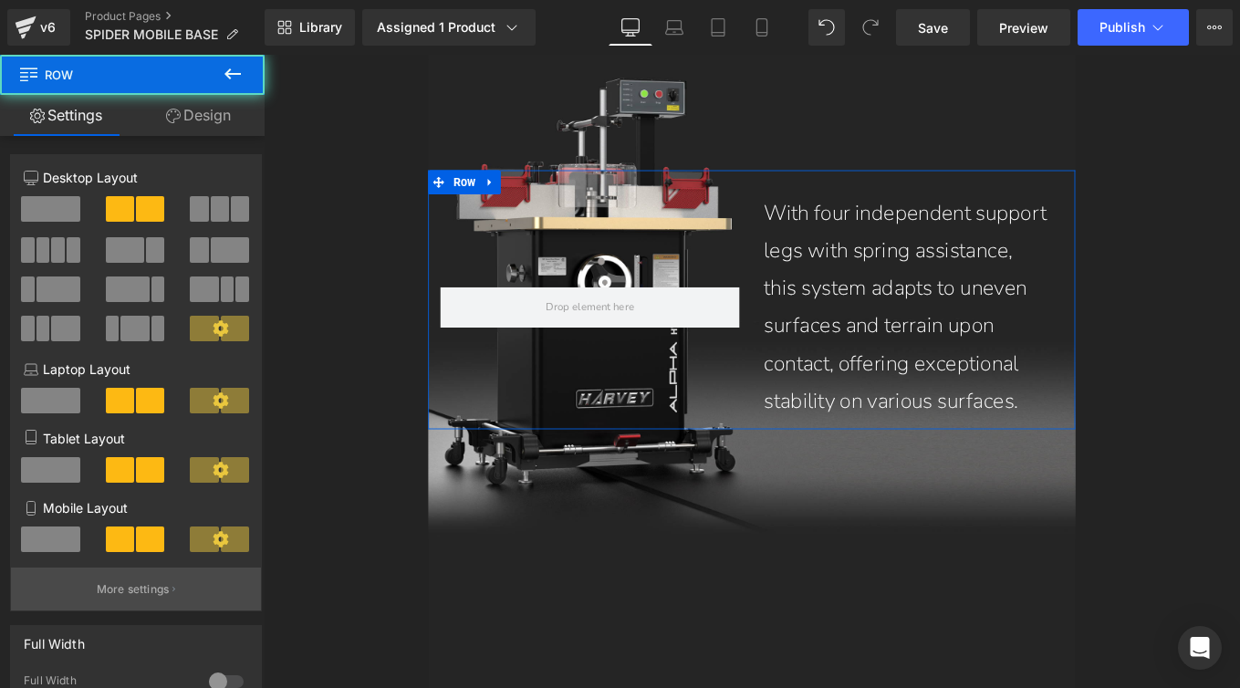
click at [131, 589] on p "More settings" at bounding box center [133, 589] width 73 height 16
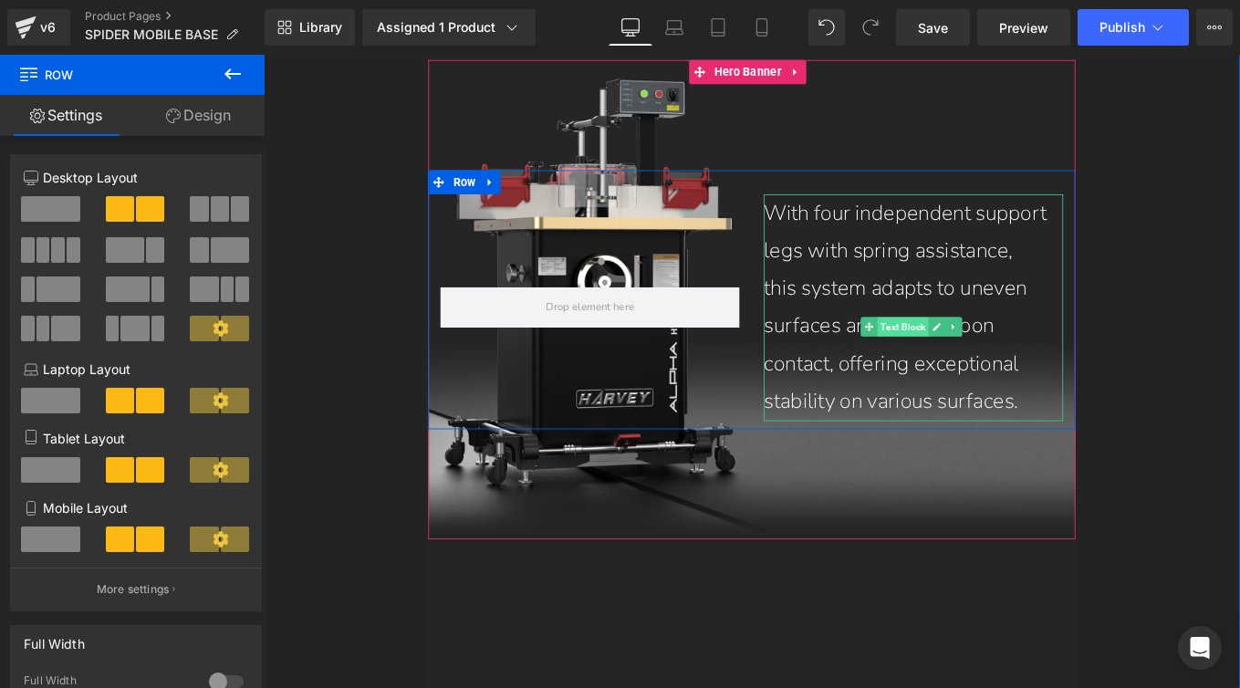
click at [982, 373] on span "Text Block" at bounding box center [986, 362] width 57 height 22
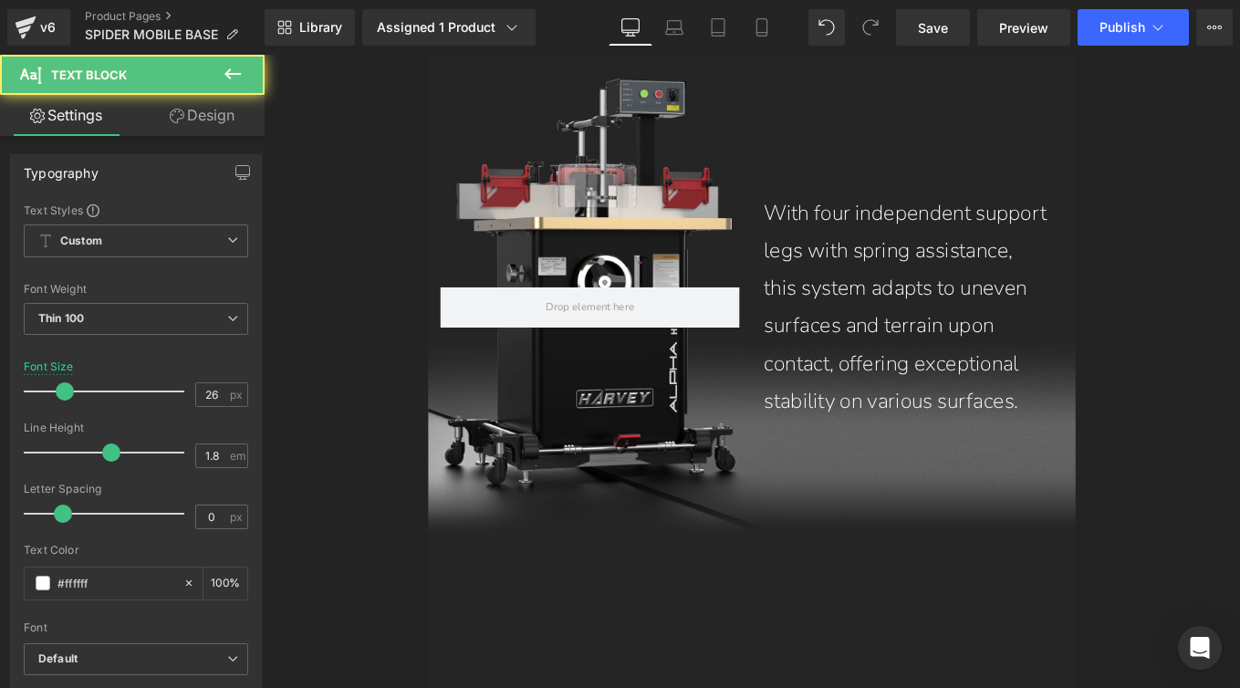
click at [195, 115] on link "Design" at bounding box center [202, 115] width 132 height 41
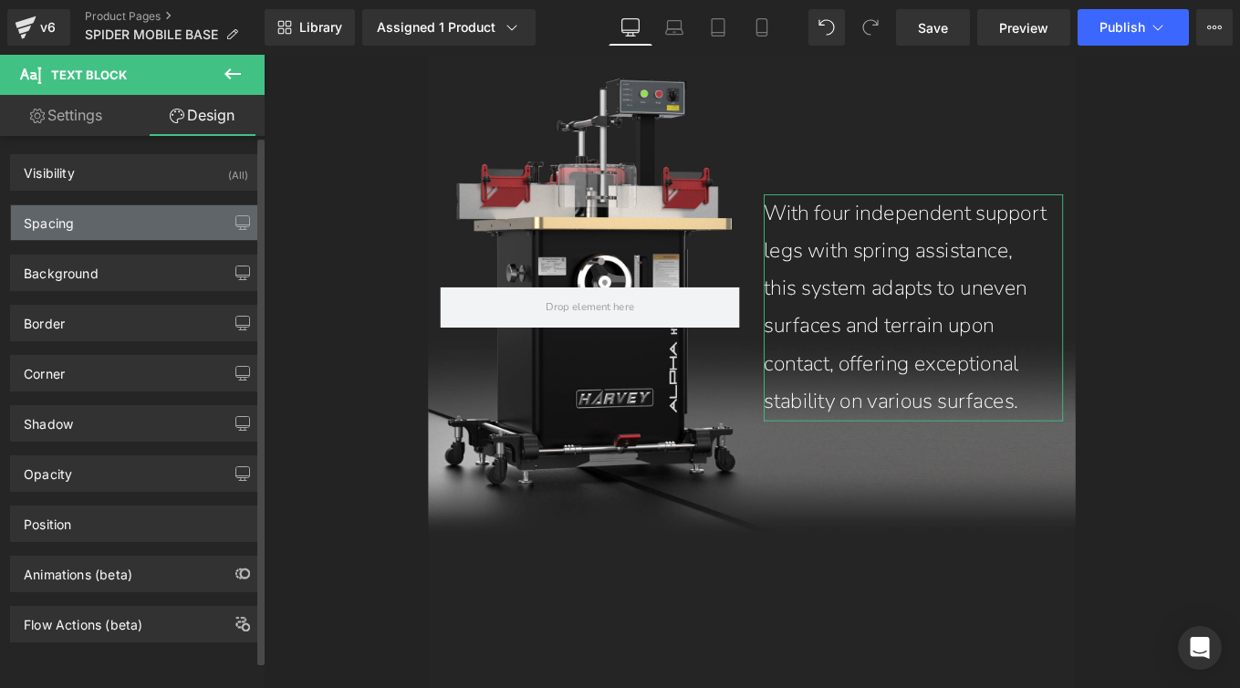
click at [77, 223] on div "Spacing" at bounding box center [136, 222] width 250 height 35
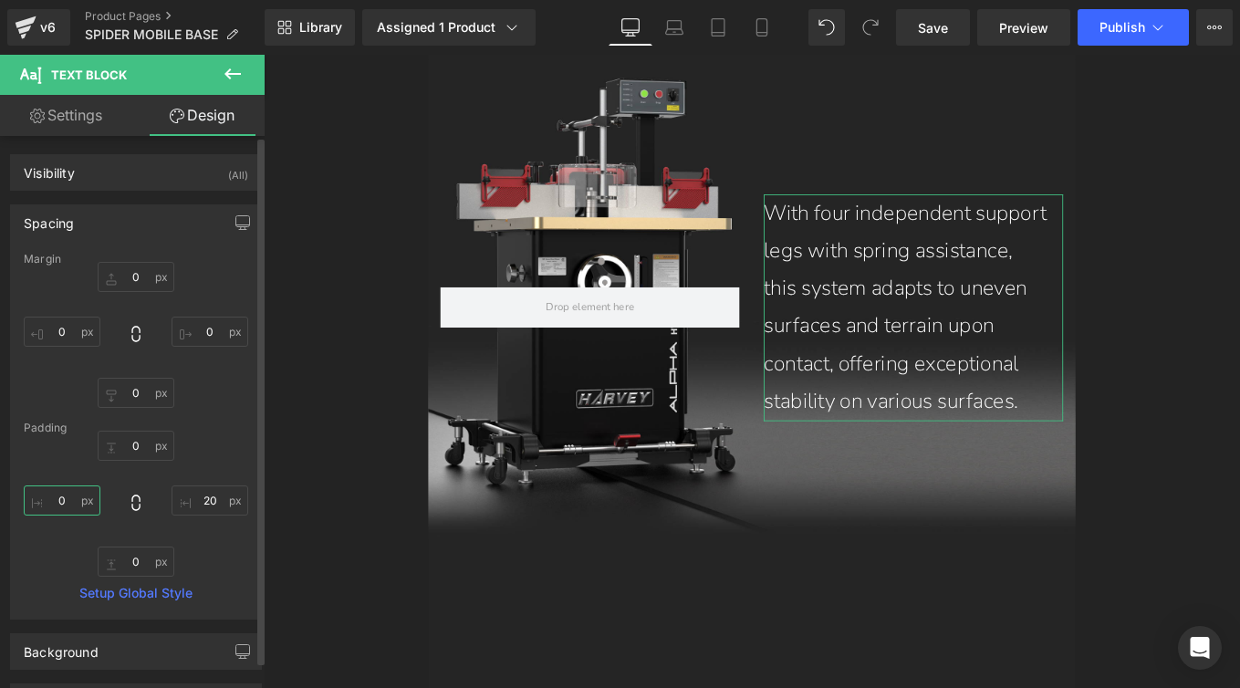
click at [75, 494] on input "0" at bounding box center [62, 501] width 77 height 30
type input "5"
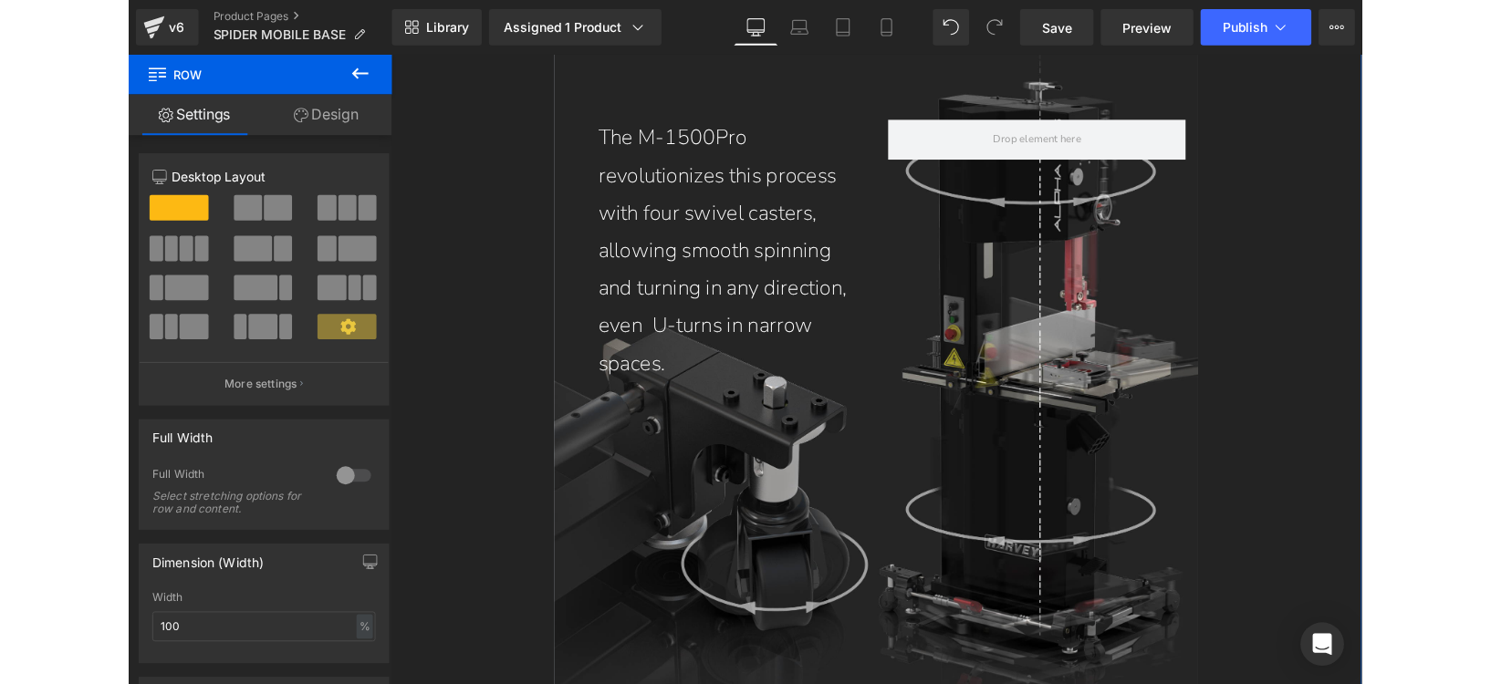
scroll to position [10466, 0]
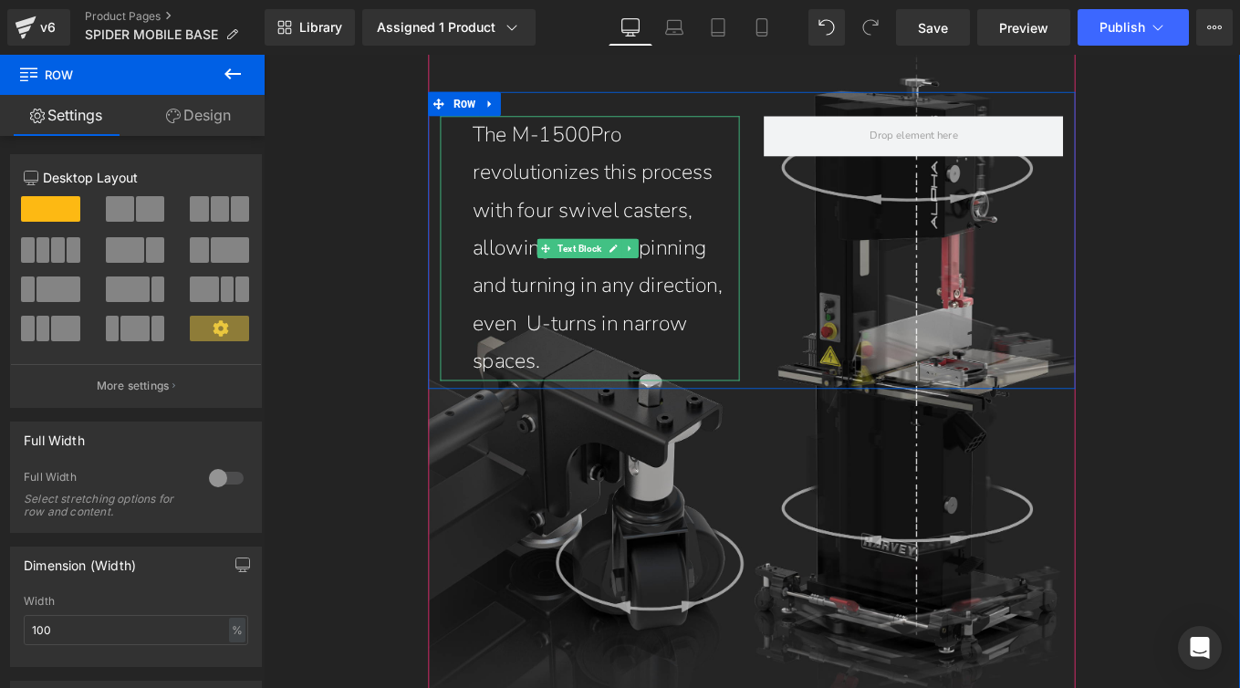
click at [560, 423] on p "The M-1500Pro revolutionizes this process with four swivel casters, allowing sm…" at bounding box center [651, 273] width 302 height 299
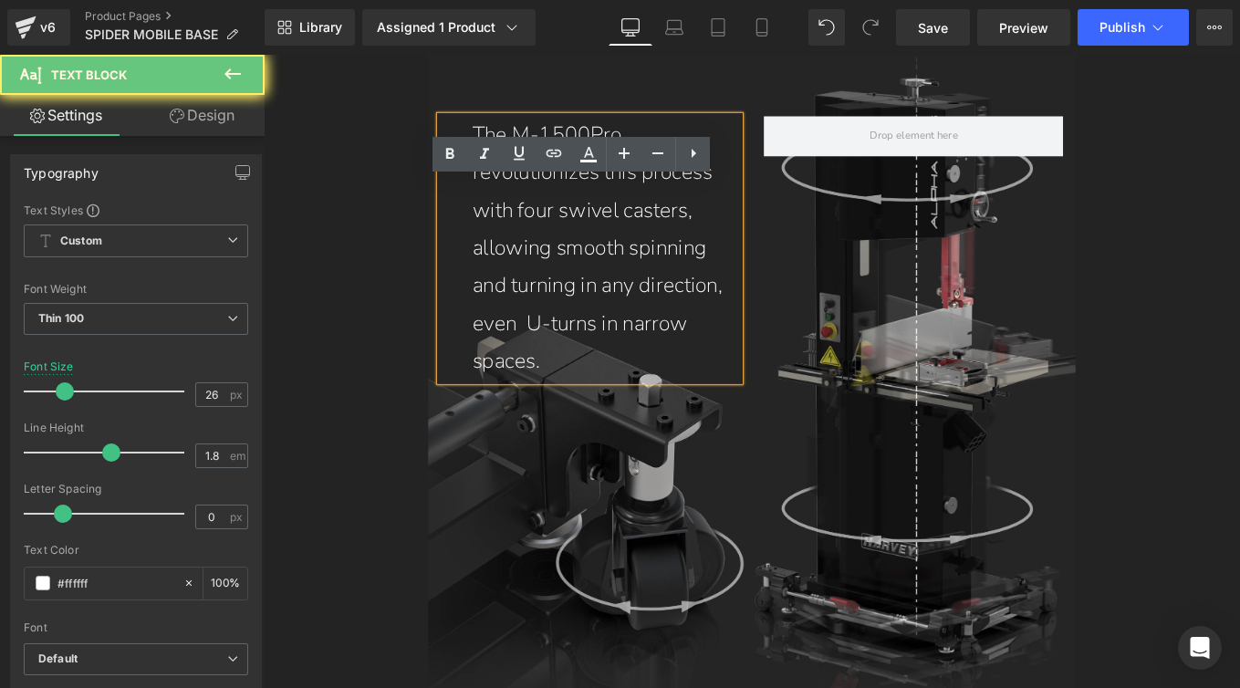
click at [561, 423] on p "The M-1500Pro revolutionizes this process with four swivel casters, allowing sm…" at bounding box center [651, 273] width 302 height 299
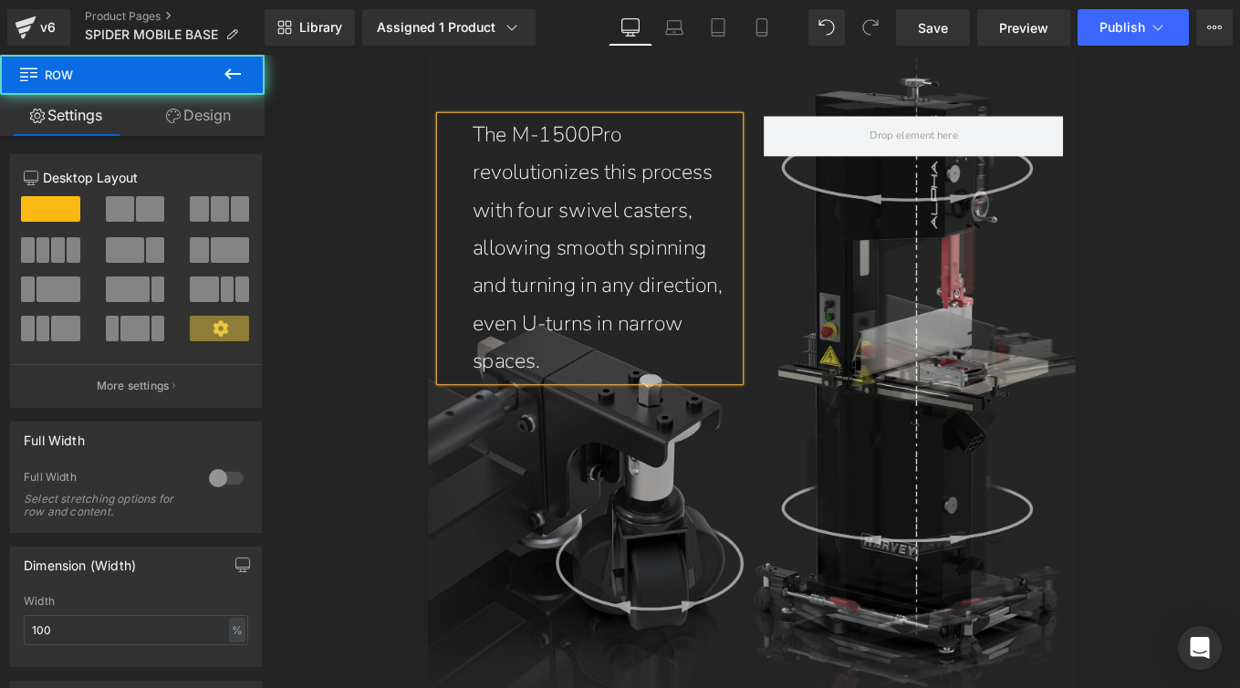
click at [1239, 361] on div "Image Separator M-1500/M-1500Pro Mobile Base Heading Image Vimeo Row Separator …" at bounding box center [816, 39] width 1104 height 17077
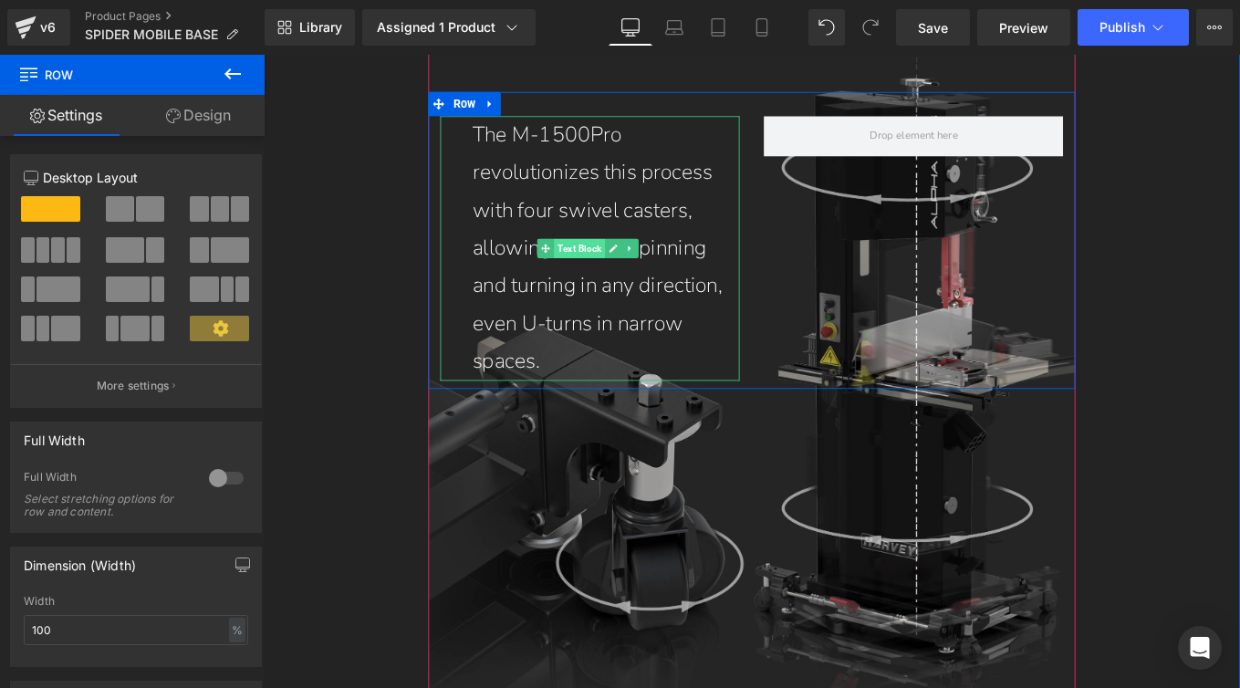
click at [611, 285] on span "Text Block" at bounding box center [620, 274] width 57 height 22
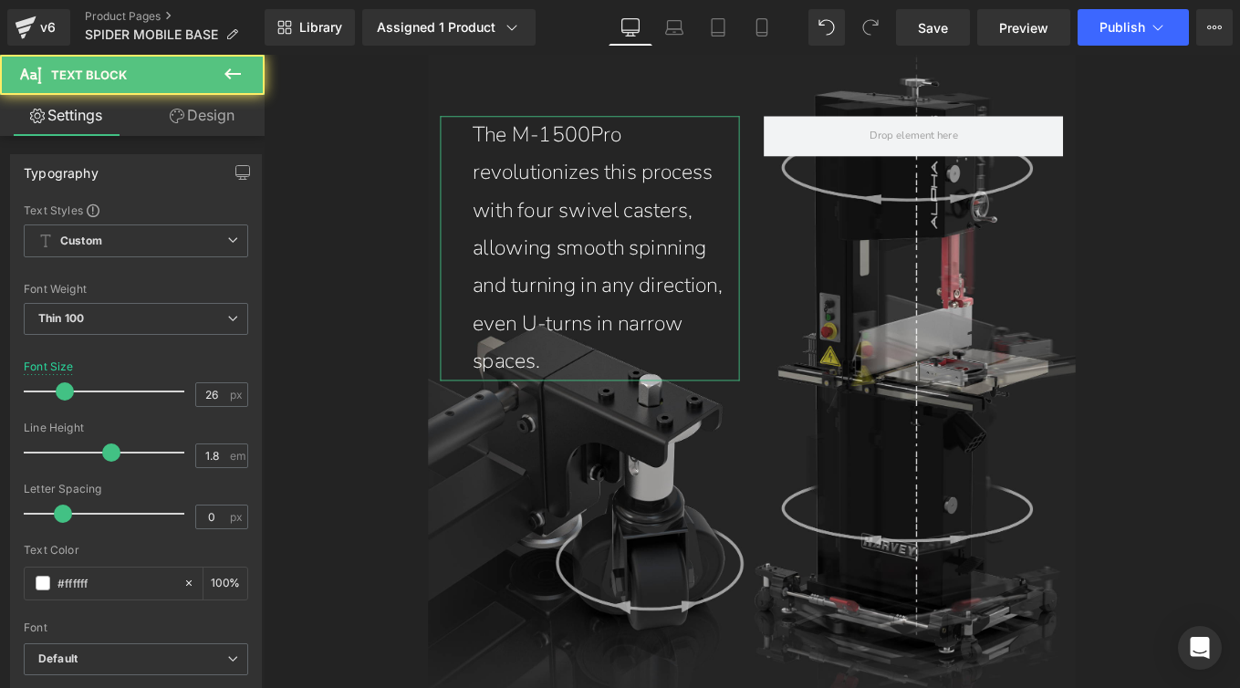
click at [187, 116] on link "Design" at bounding box center [202, 115] width 132 height 41
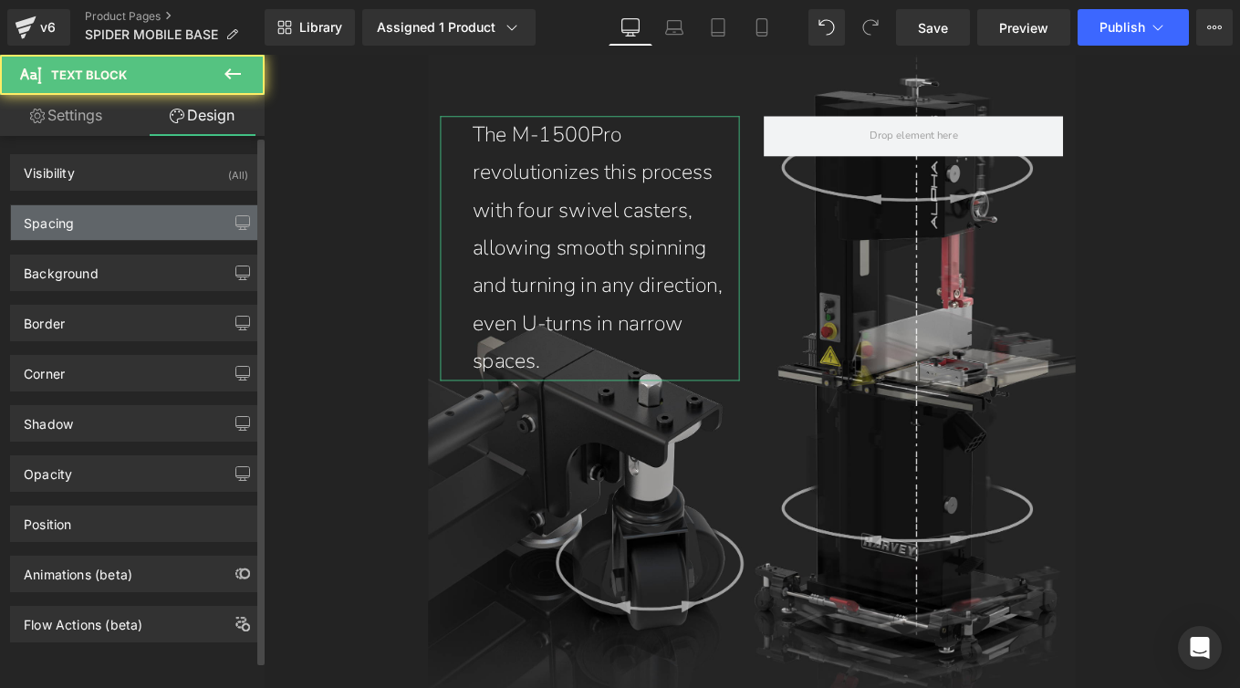
click at [65, 218] on div "Spacing" at bounding box center [49, 218] width 50 height 26
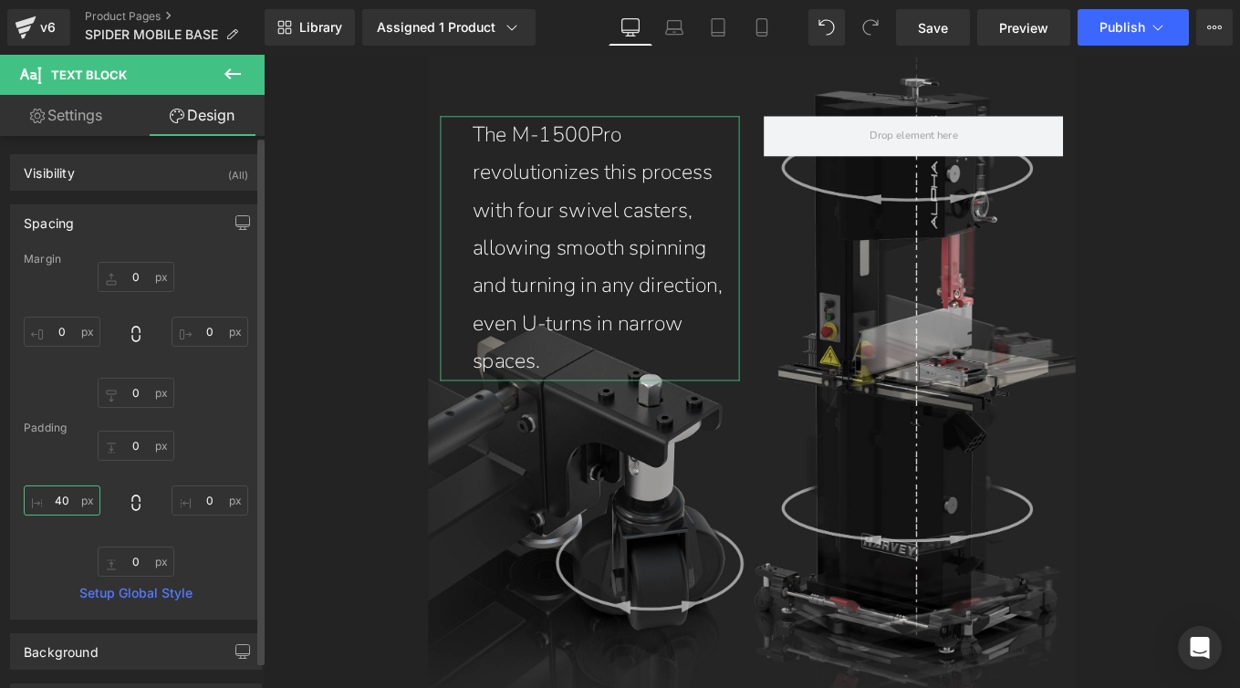
click at [61, 501] on input "text" at bounding box center [62, 501] width 77 height 30
type input "30"
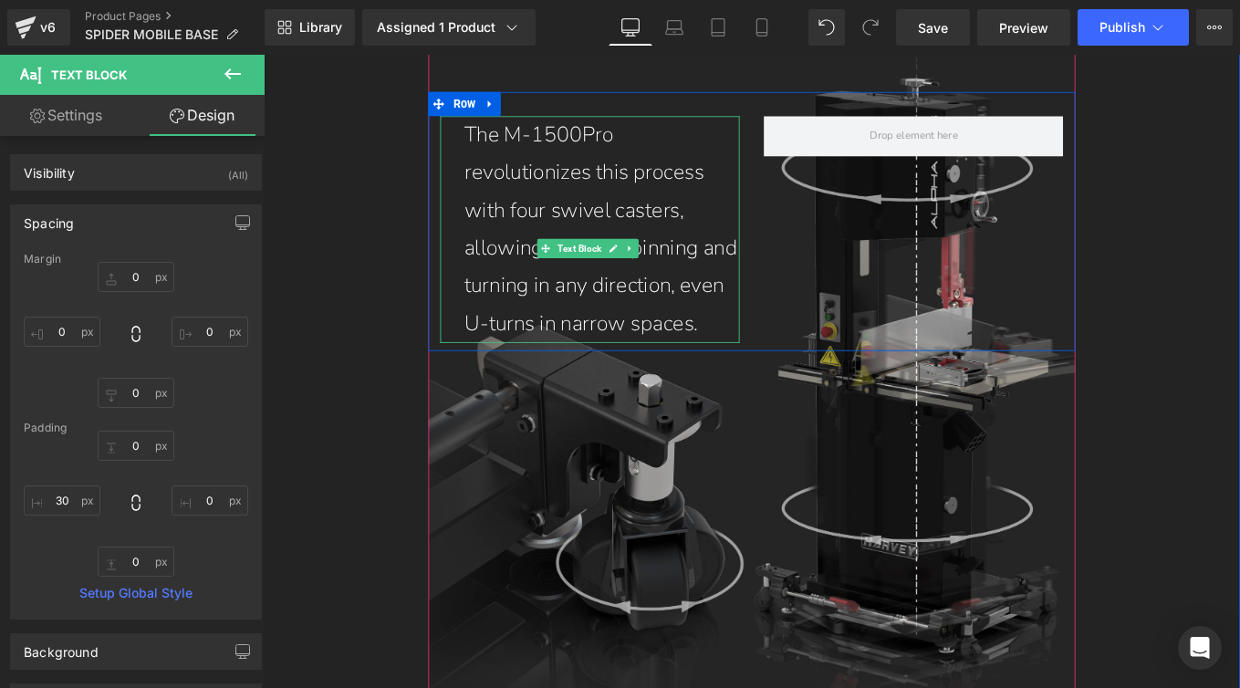
click at [717, 300] on p "The M-1500Pro revolutionizes this process with four swivel casters, allowing sm…" at bounding box center [646, 252] width 311 height 256
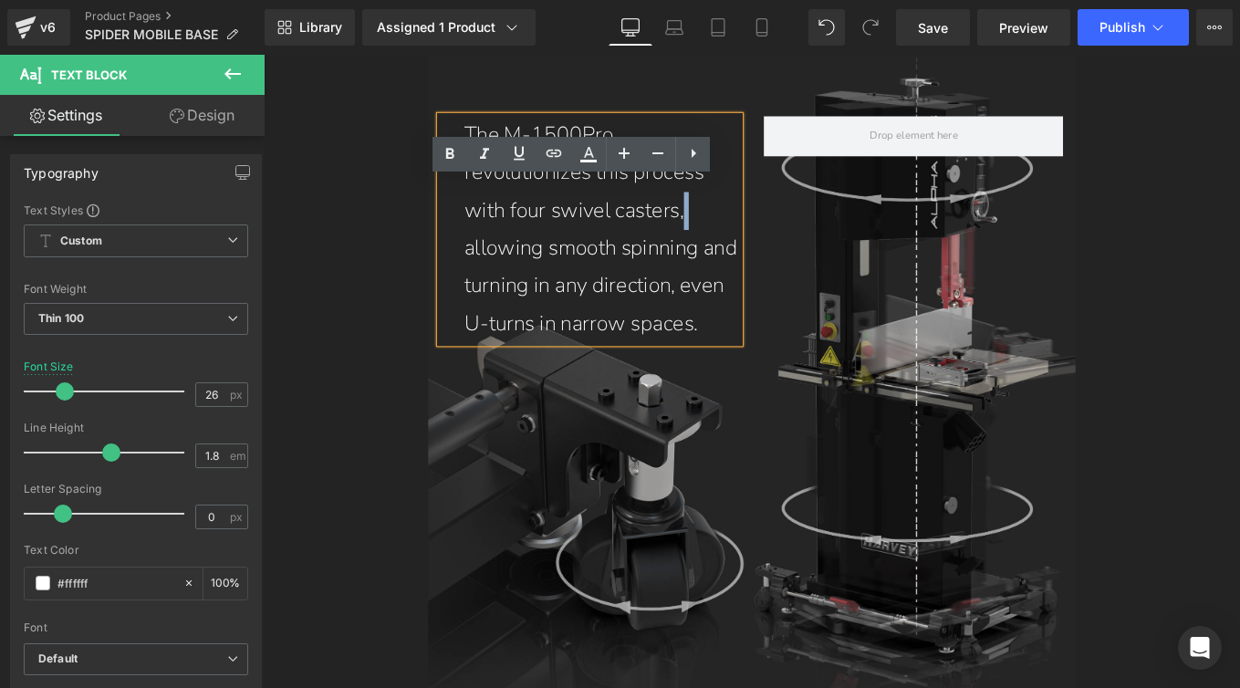
drag, startPoint x: 737, startPoint y: 307, endPoint x: 768, endPoint y: 305, distance: 31.1
click at [768, 305] on p "The M-1500Pro revolutionizes this process with four swivel casters, allowing sm…" at bounding box center [646, 252] width 311 height 256
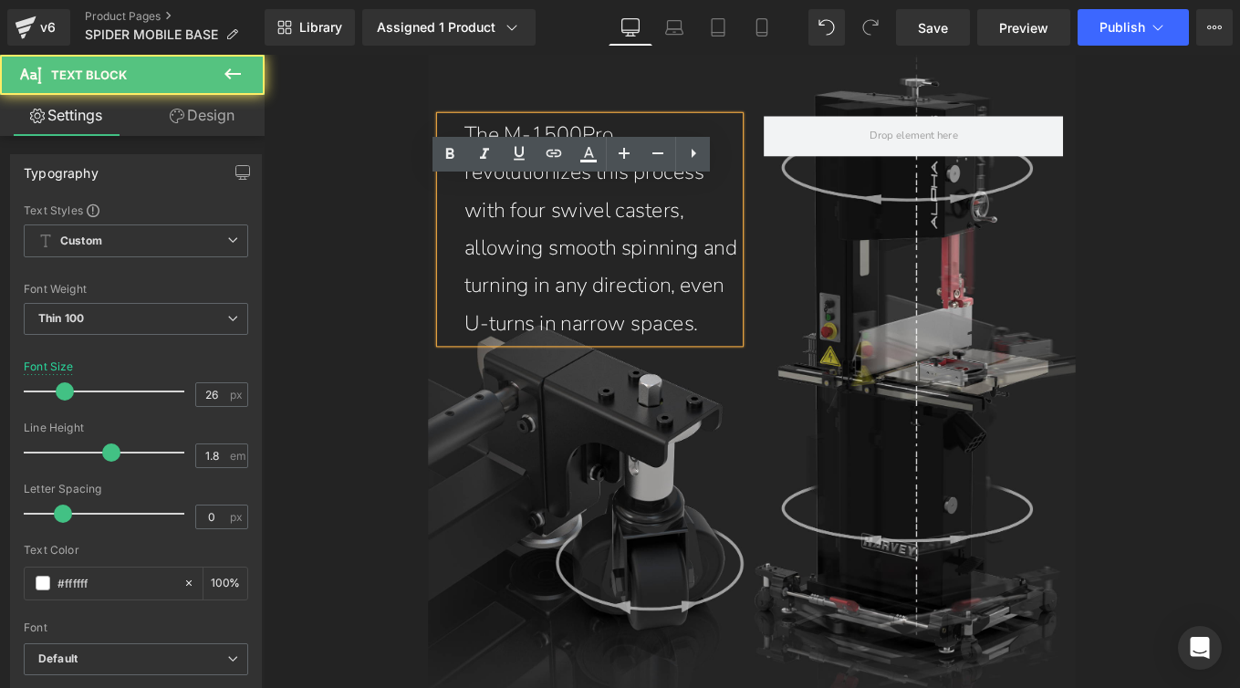
drag, startPoint x: 491, startPoint y: 346, endPoint x: 477, endPoint y: 343, distance: 14.0
click at [477, 343] on div "The M-1500Pro revolutionizes this process with four swivel casters, allowing sm…" at bounding box center [633, 252] width 339 height 256
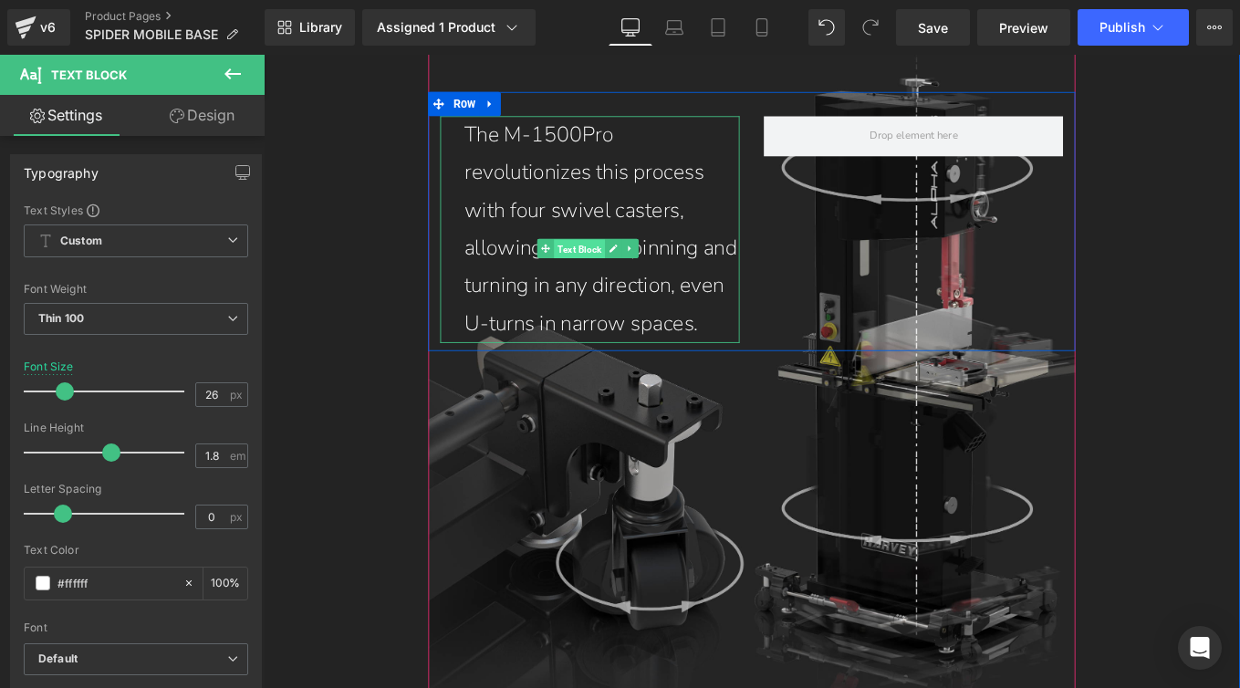
click at [624, 286] on span "Text Block" at bounding box center [620, 275] width 57 height 22
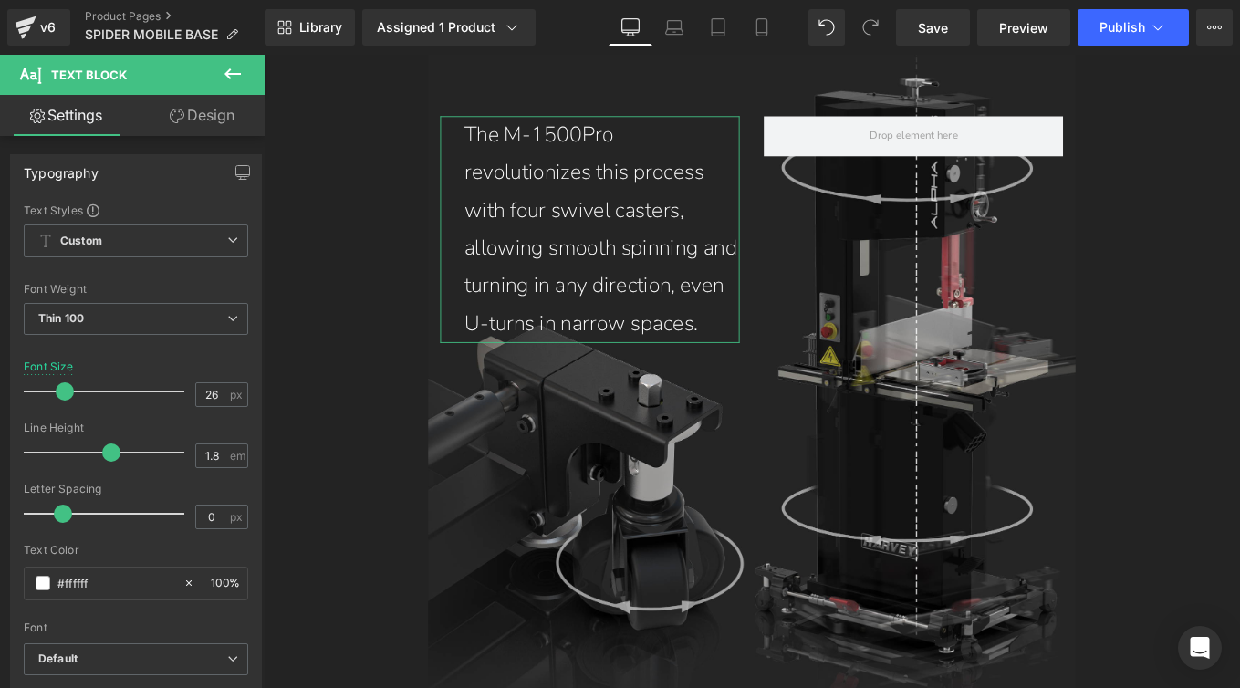
click at [212, 115] on link "Design" at bounding box center [202, 115] width 132 height 41
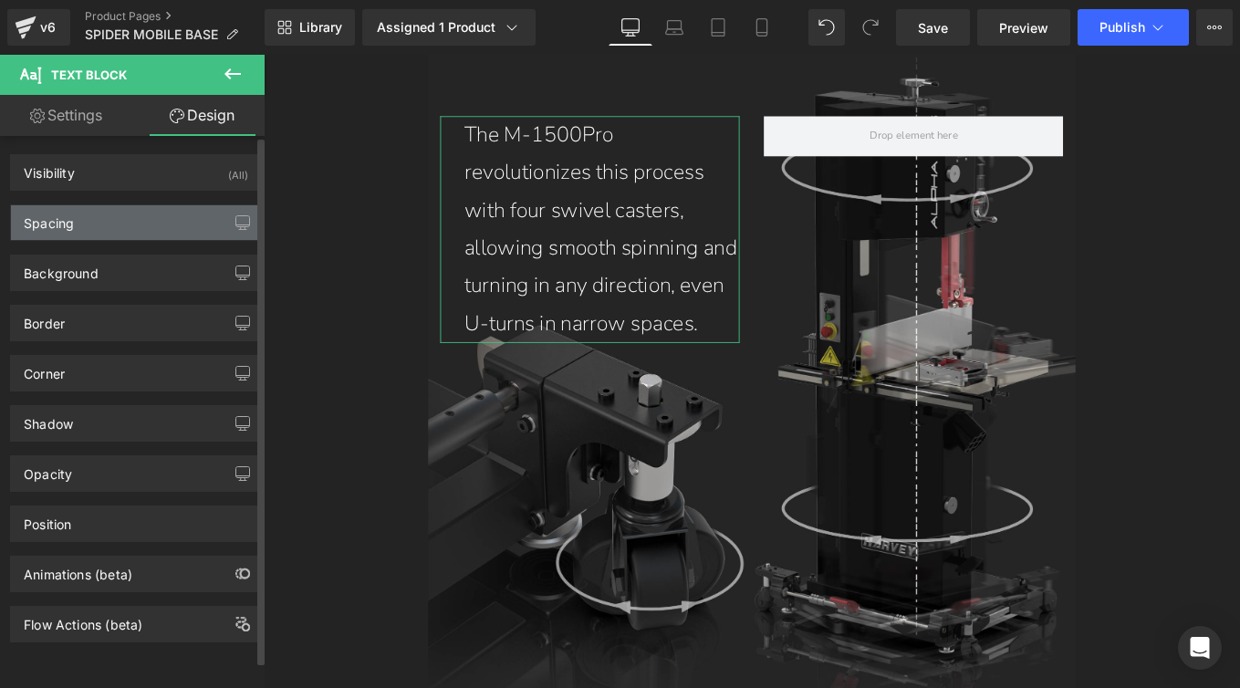
click at [99, 234] on div "Spacing" at bounding box center [136, 222] width 250 height 35
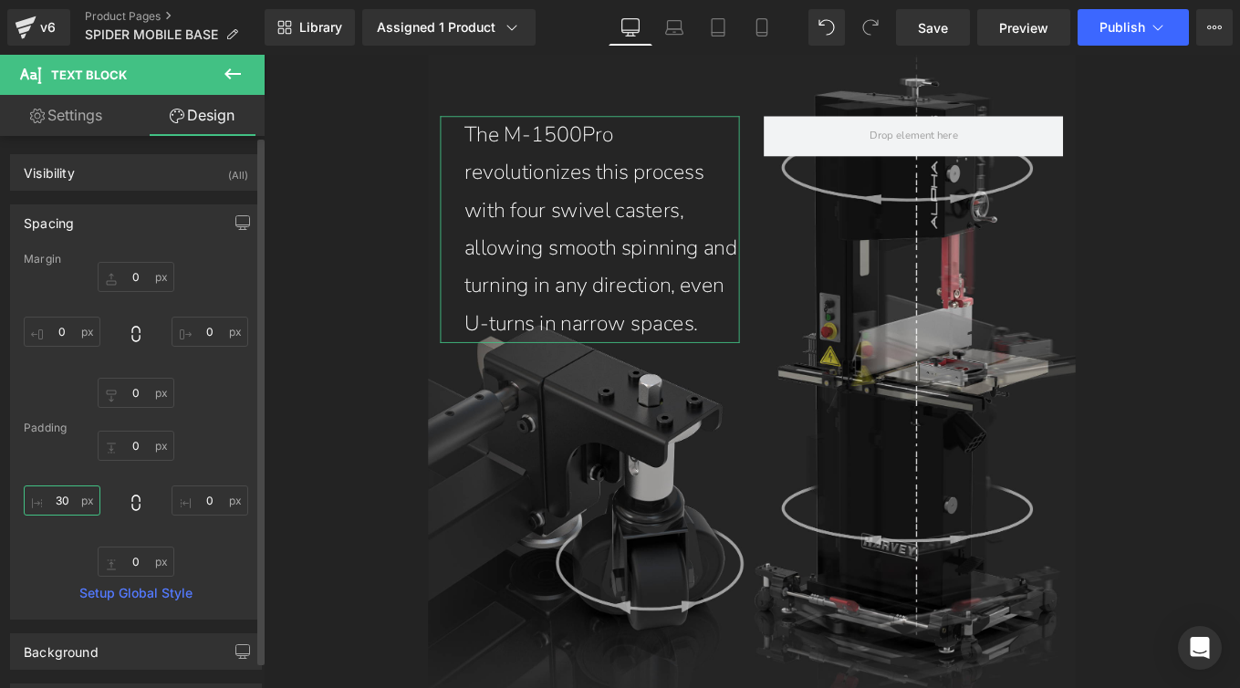
click at [64, 511] on input "30" at bounding box center [62, 501] width 77 height 30
type input "5"
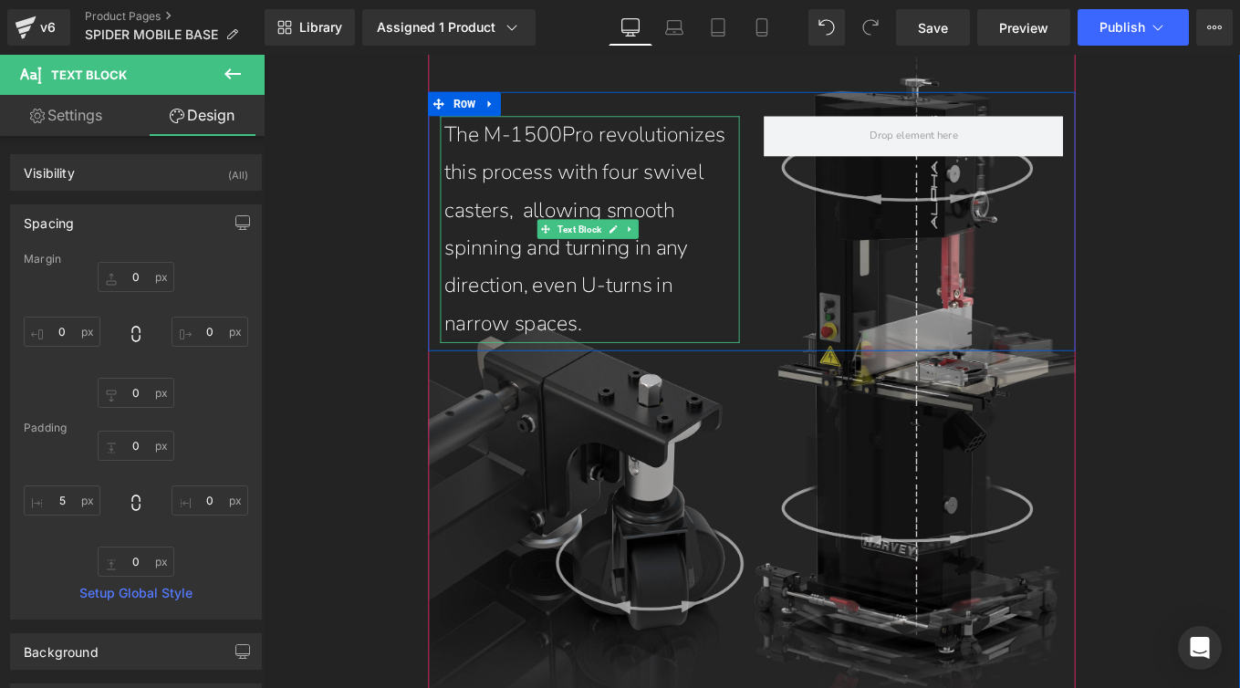
click at [554, 302] on p "The M-1500Pro revolutionizes this process with four swivel casters, allowing sm…" at bounding box center [635, 252] width 334 height 256
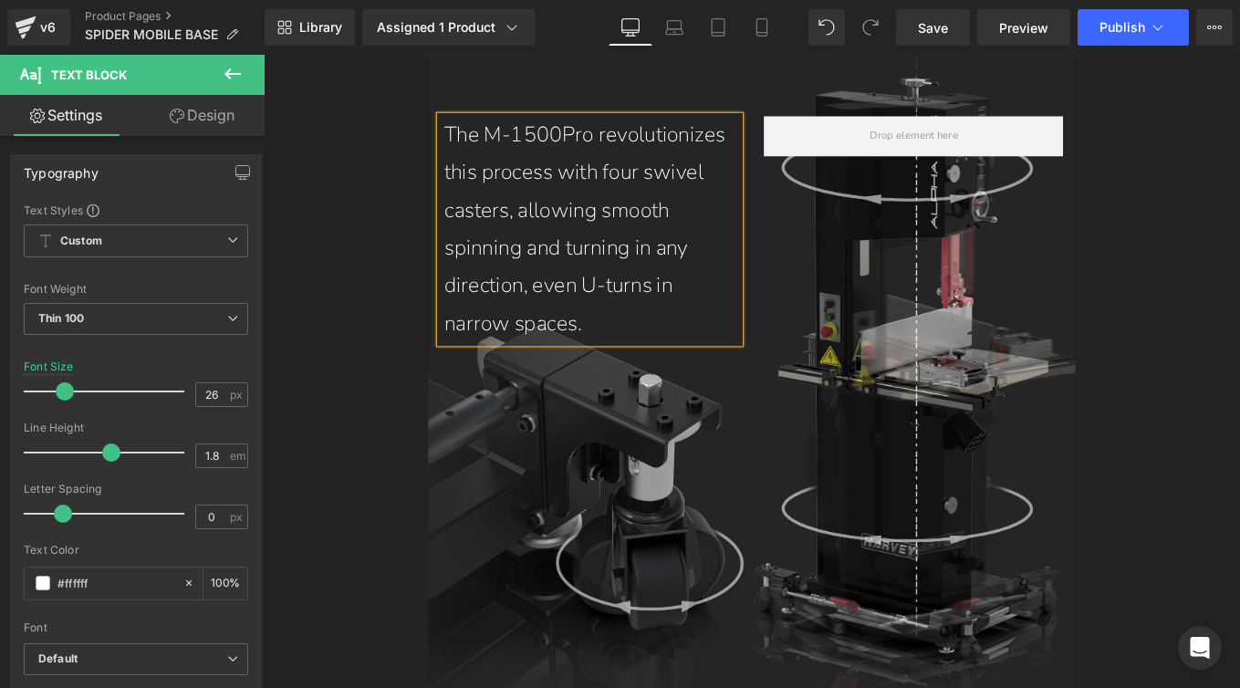
click at [377, 322] on div "Image Separator M-1500/M-1500Pro Mobile Base Heading Image Vimeo Row Separator …" at bounding box center [816, 39] width 1104 height 17077
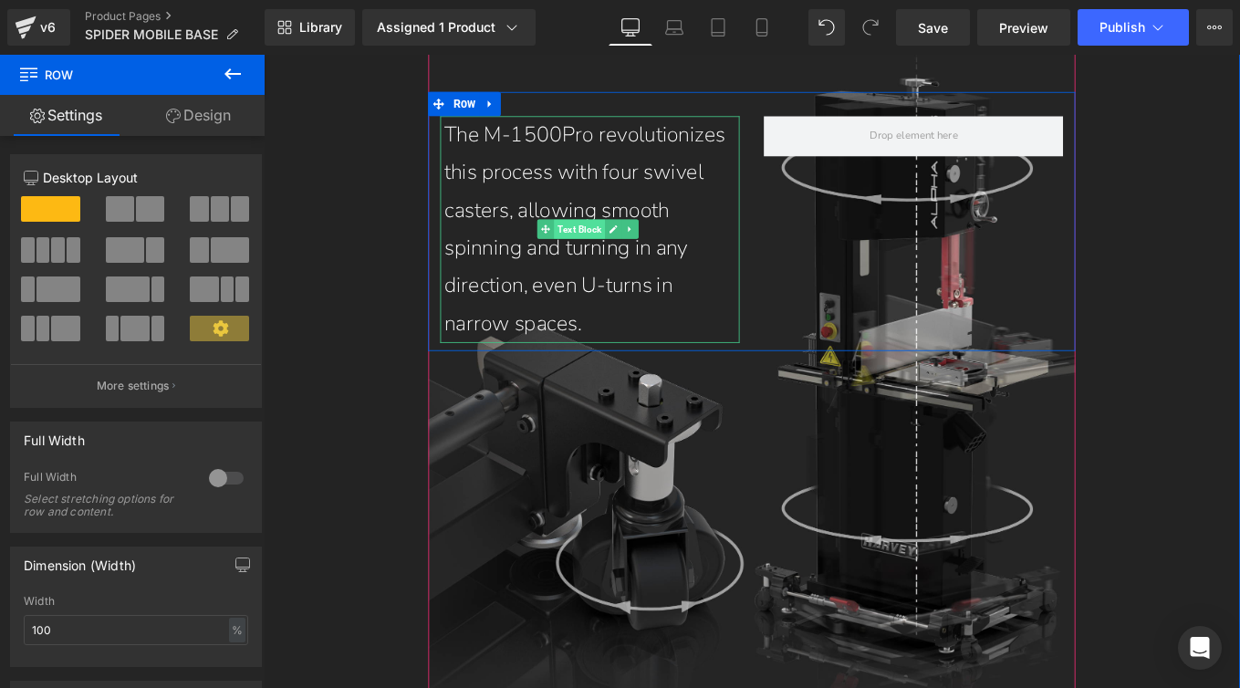
click at [614, 263] on span "Text Block" at bounding box center [620, 252] width 57 height 22
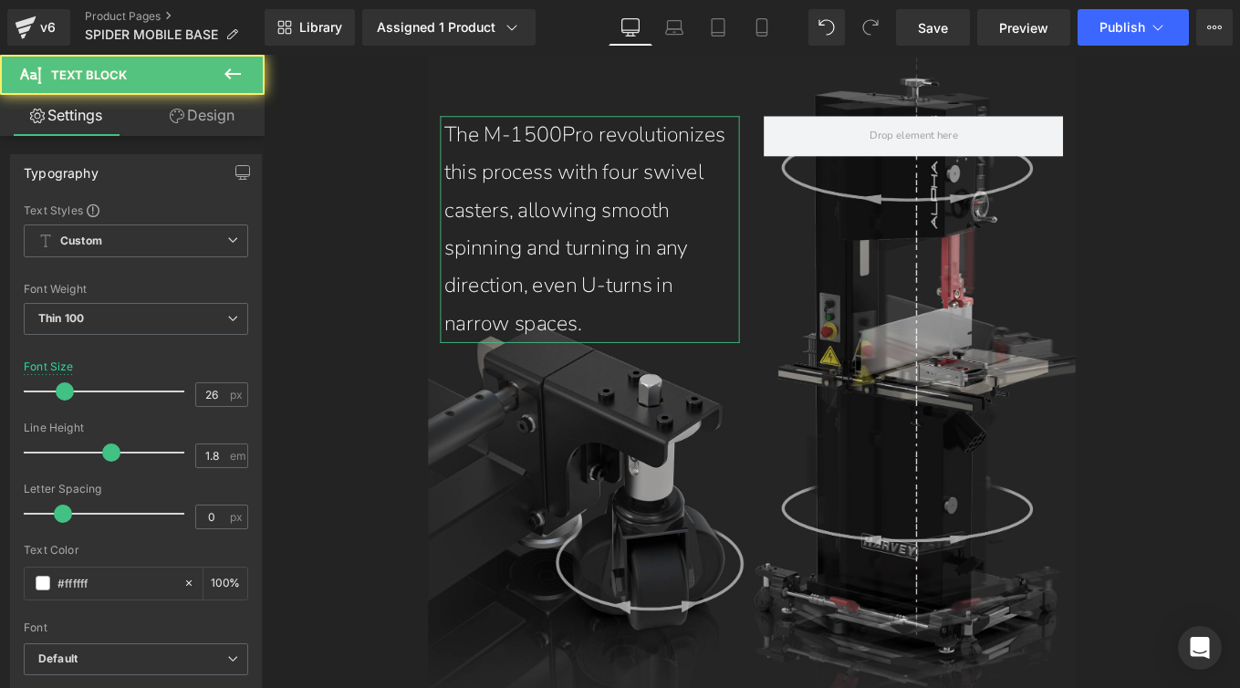
click at [229, 129] on link "Design" at bounding box center [202, 115] width 132 height 41
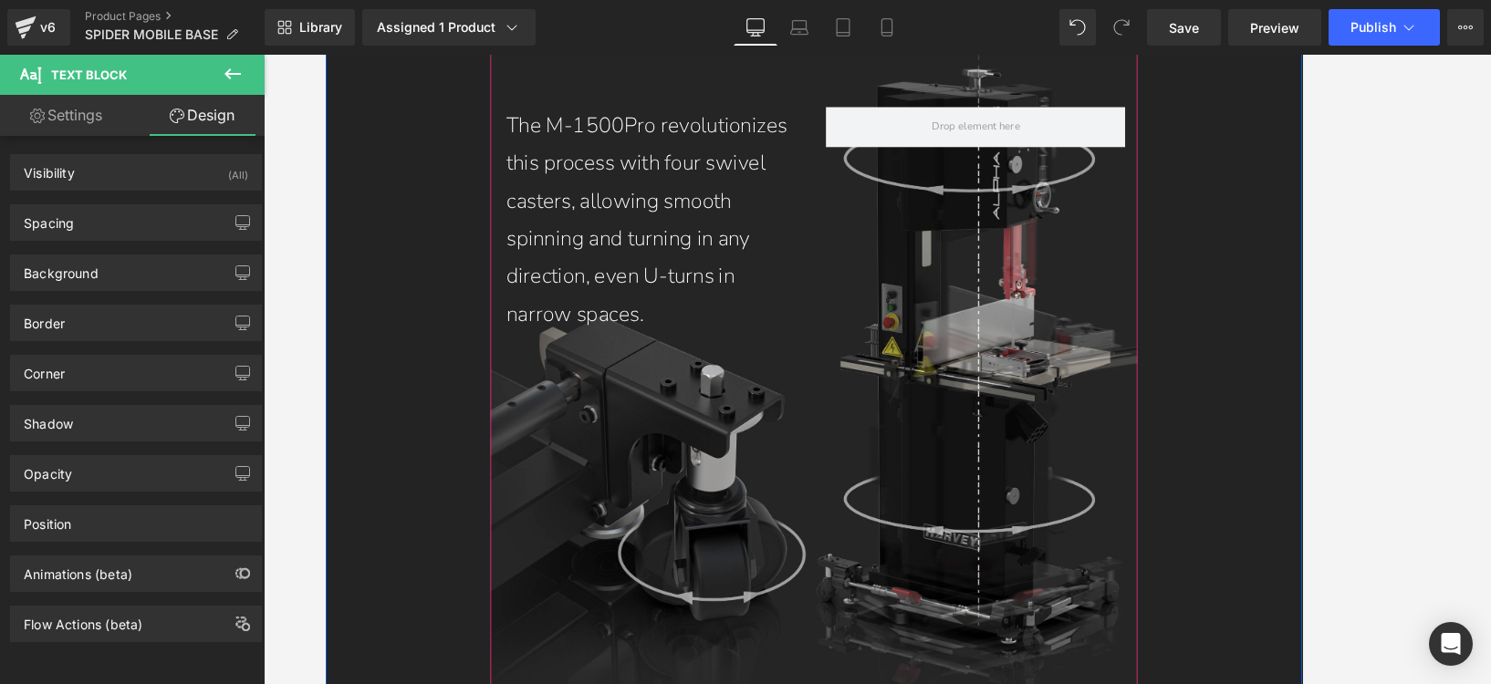
scroll to position [10423, 0]
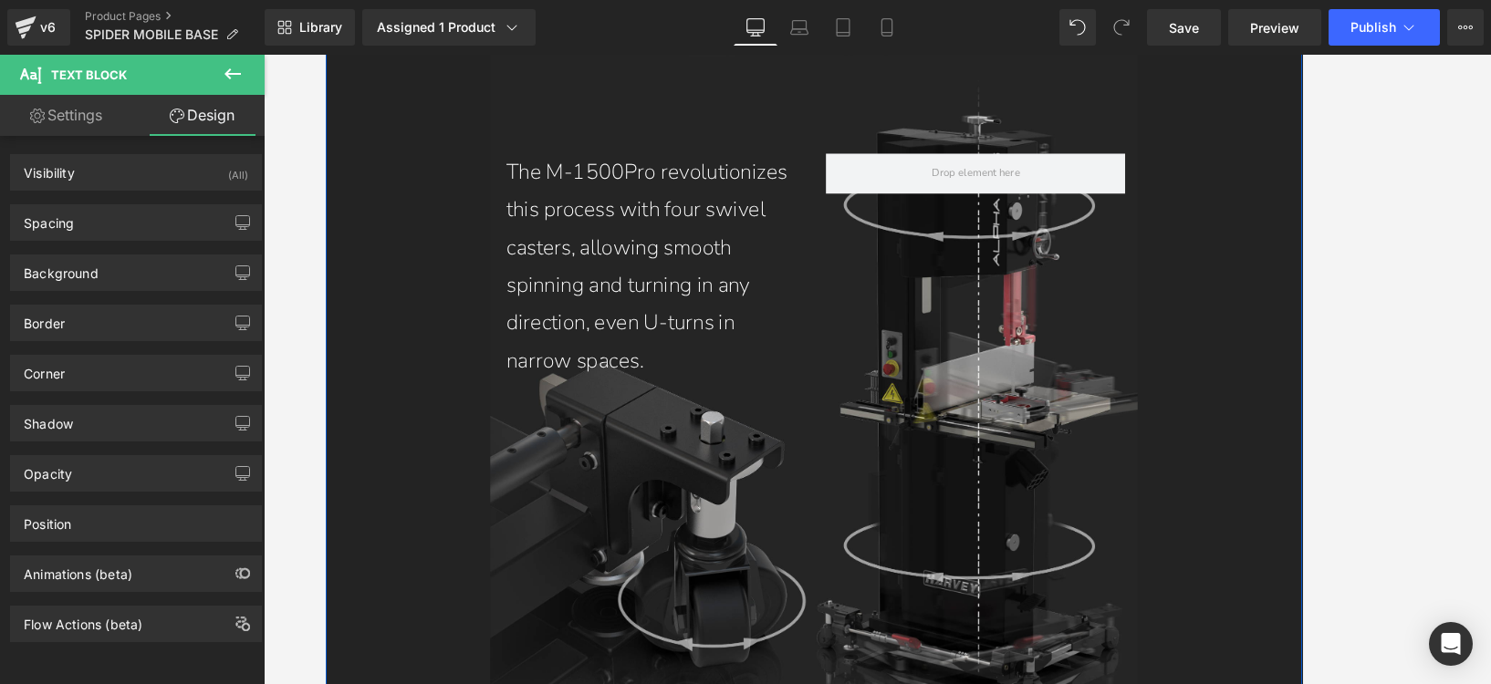
click at [1239, 338] on div "Image Separator M-1500/M-1500Pro Mobile Base Heading Image Vimeo Row Separator …" at bounding box center [877, 82] width 1104 height 17077
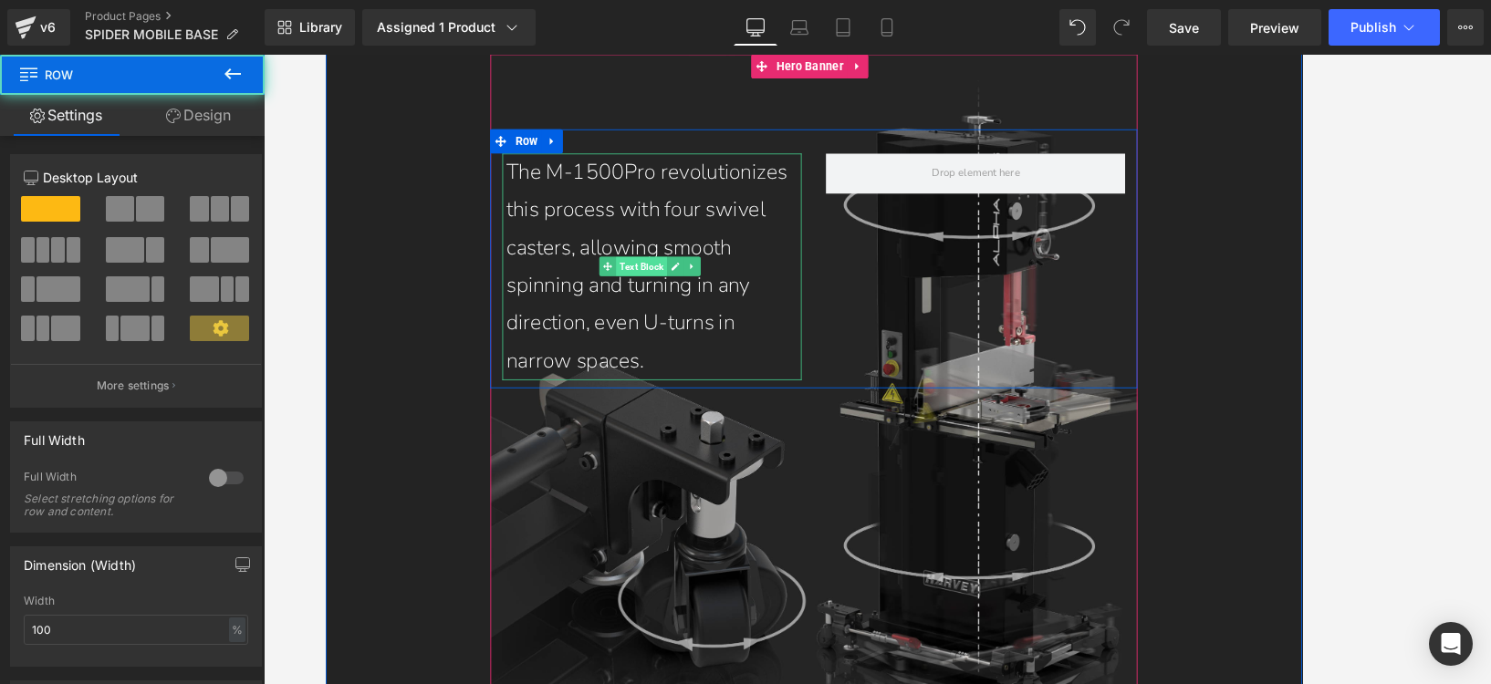
click at [676, 306] on span "Text Block" at bounding box center [681, 295] width 57 height 22
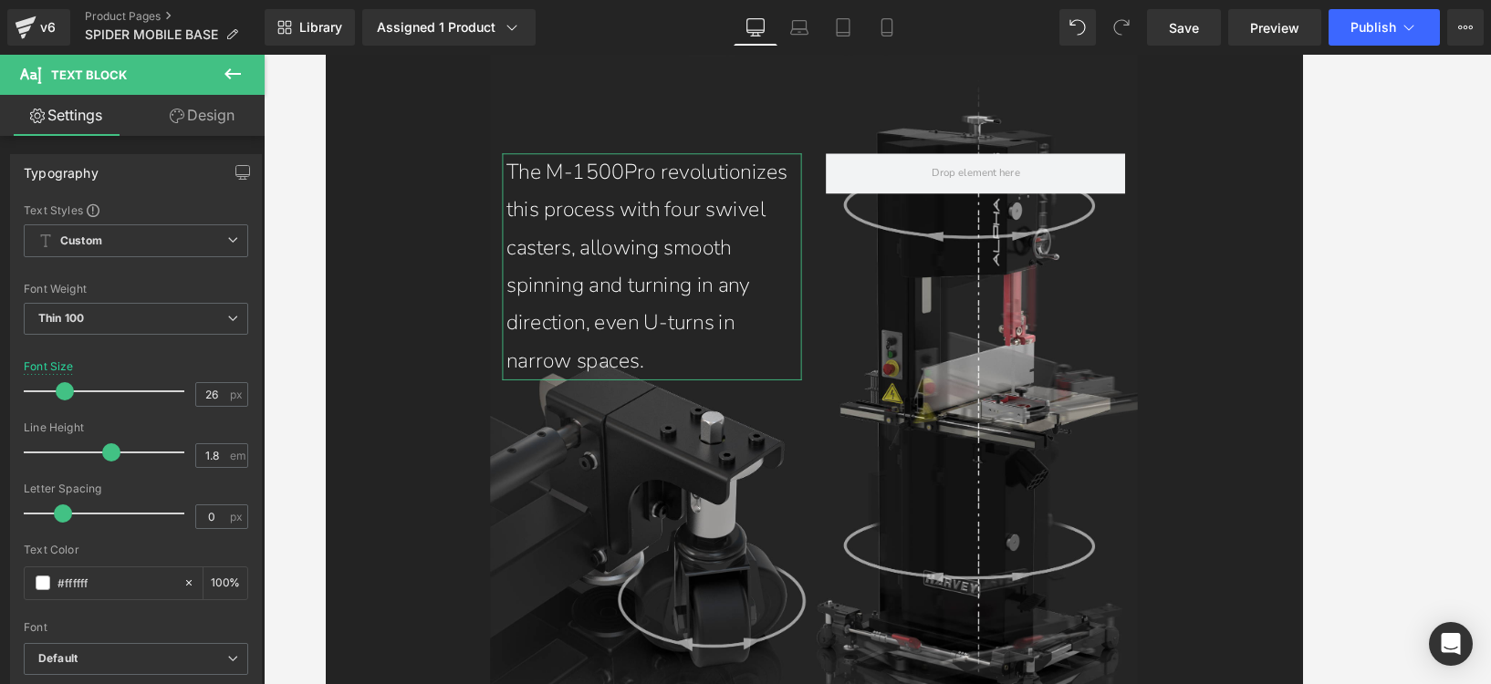
click at [191, 120] on link "Design" at bounding box center [202, 115] width 132 height 41
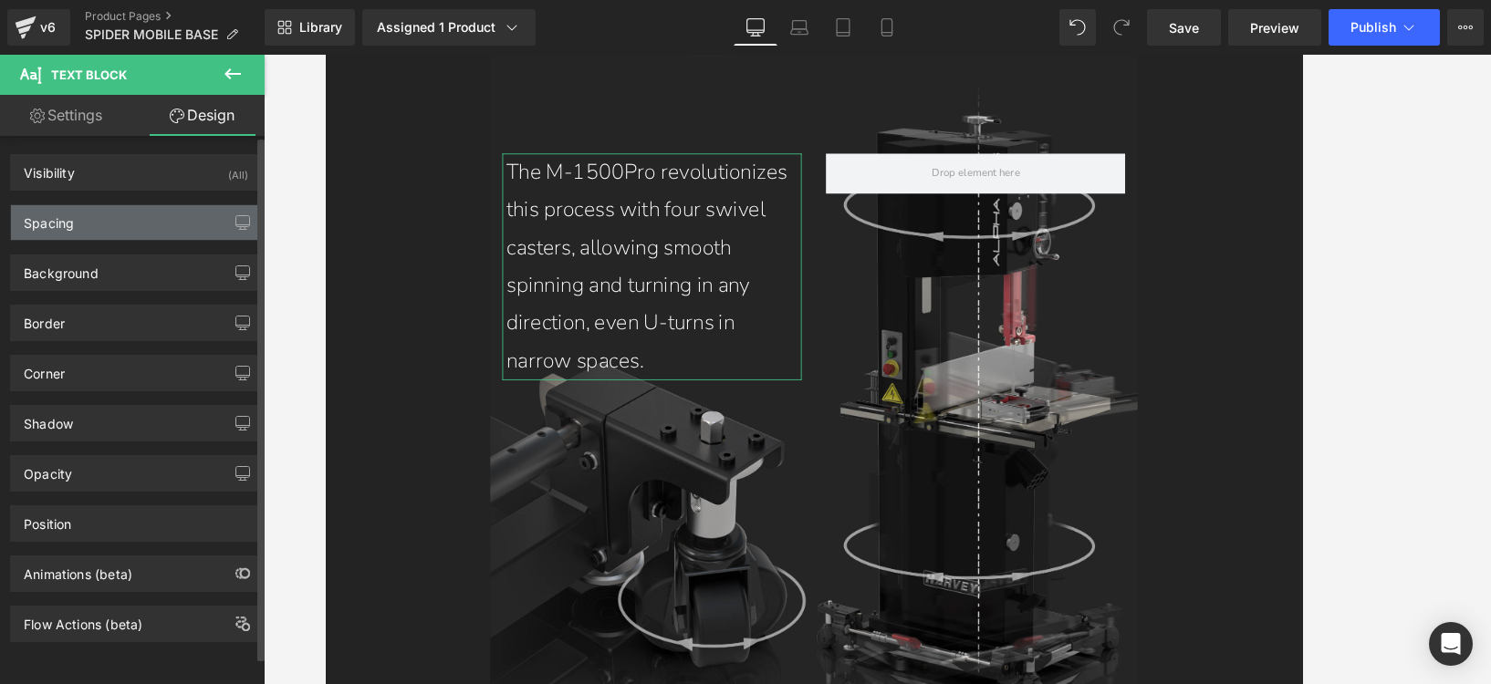
click at [120, 226] on div "Spacing" at bounding box center [136, 222] width 250 height 35
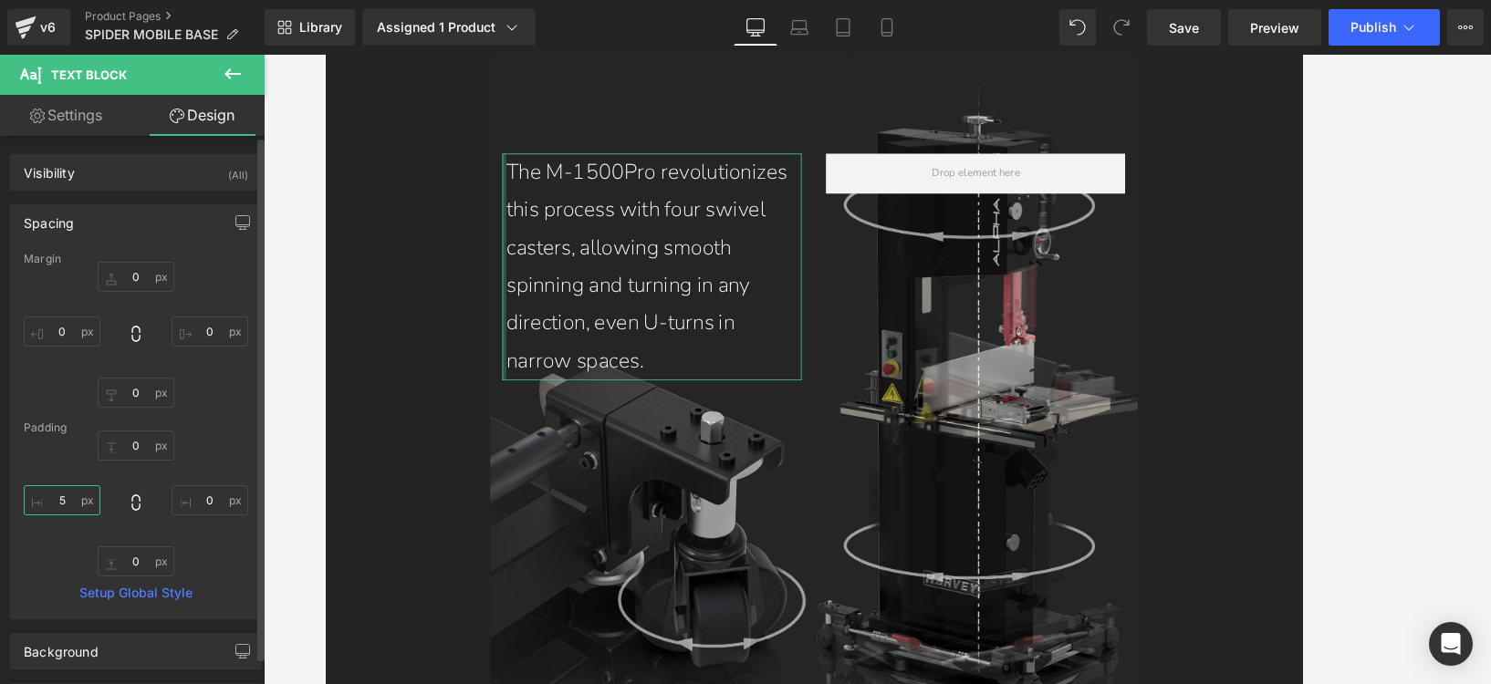
click at [66, 494] on input "5" at bounding box center [62, 501] width 77 height 30
type input "10"
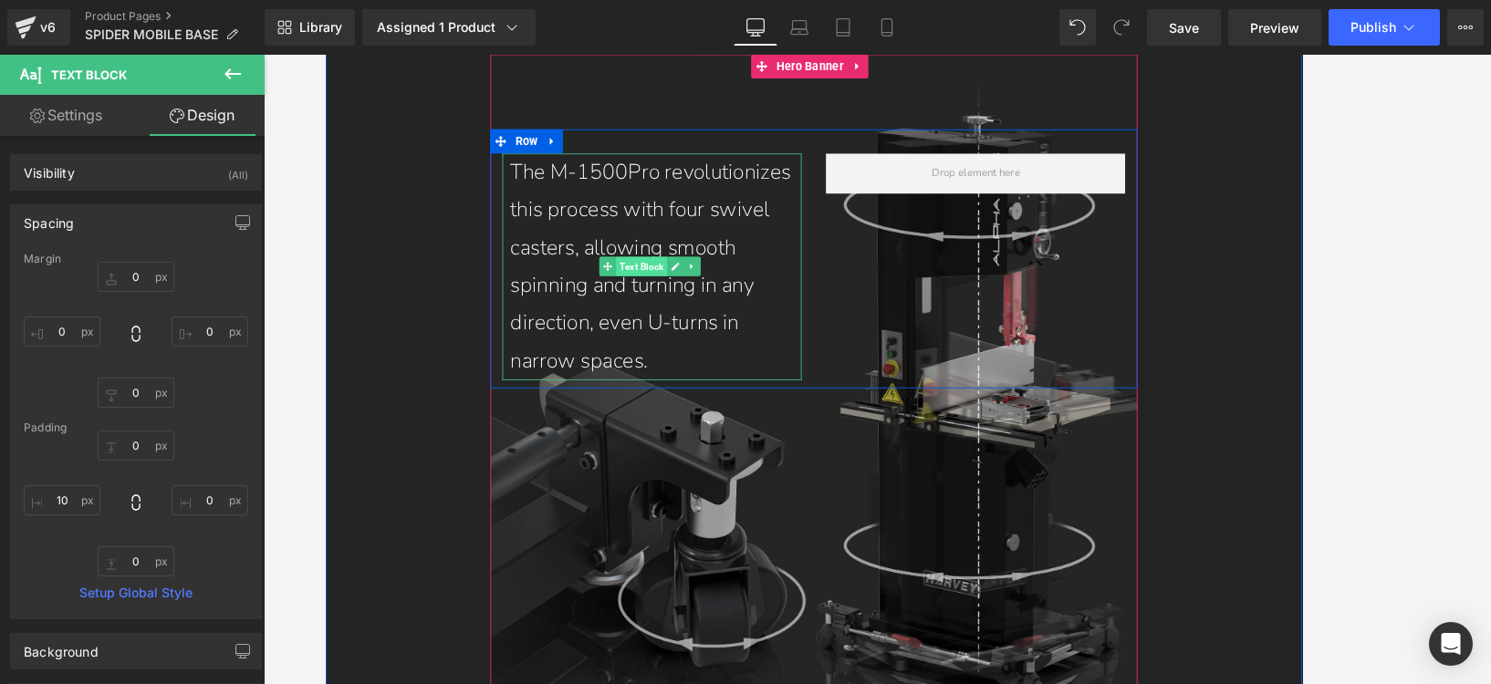
click at [681, 306] on span "Text Block" at bounding box center [681, 295] width 57 height 22
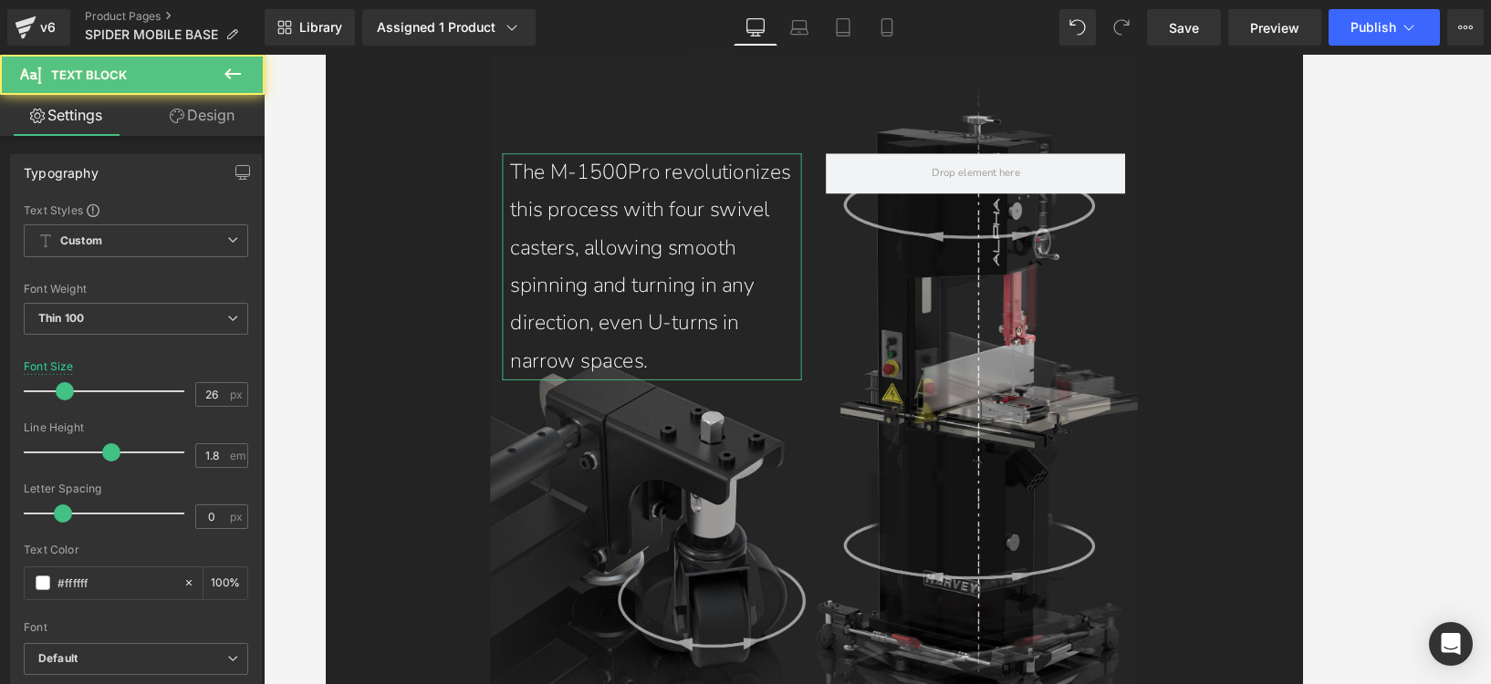
click at [203, 107] on link "Design" at bounding box center [202, 115] width 132 height 41
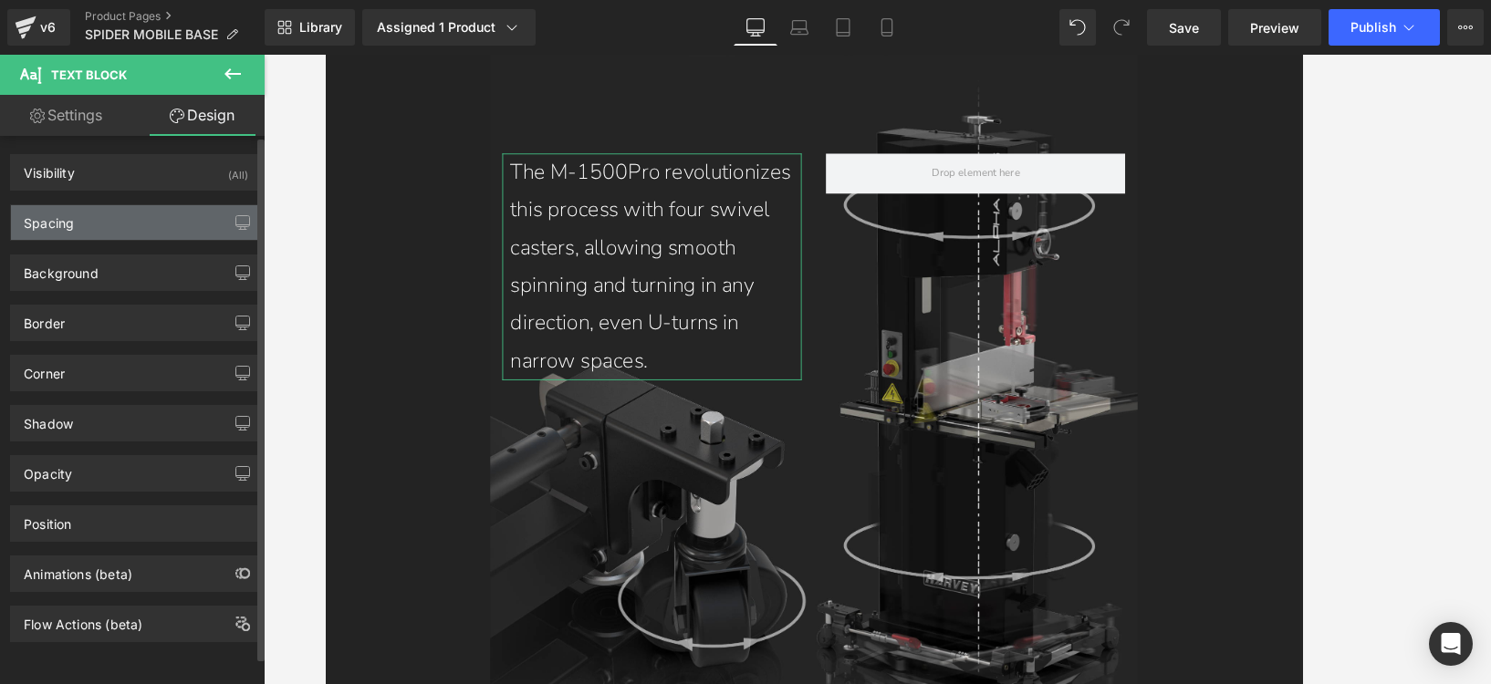
click at [86, 223] on div "Spacing" at bounding box center [136, 222] width 250 height 35
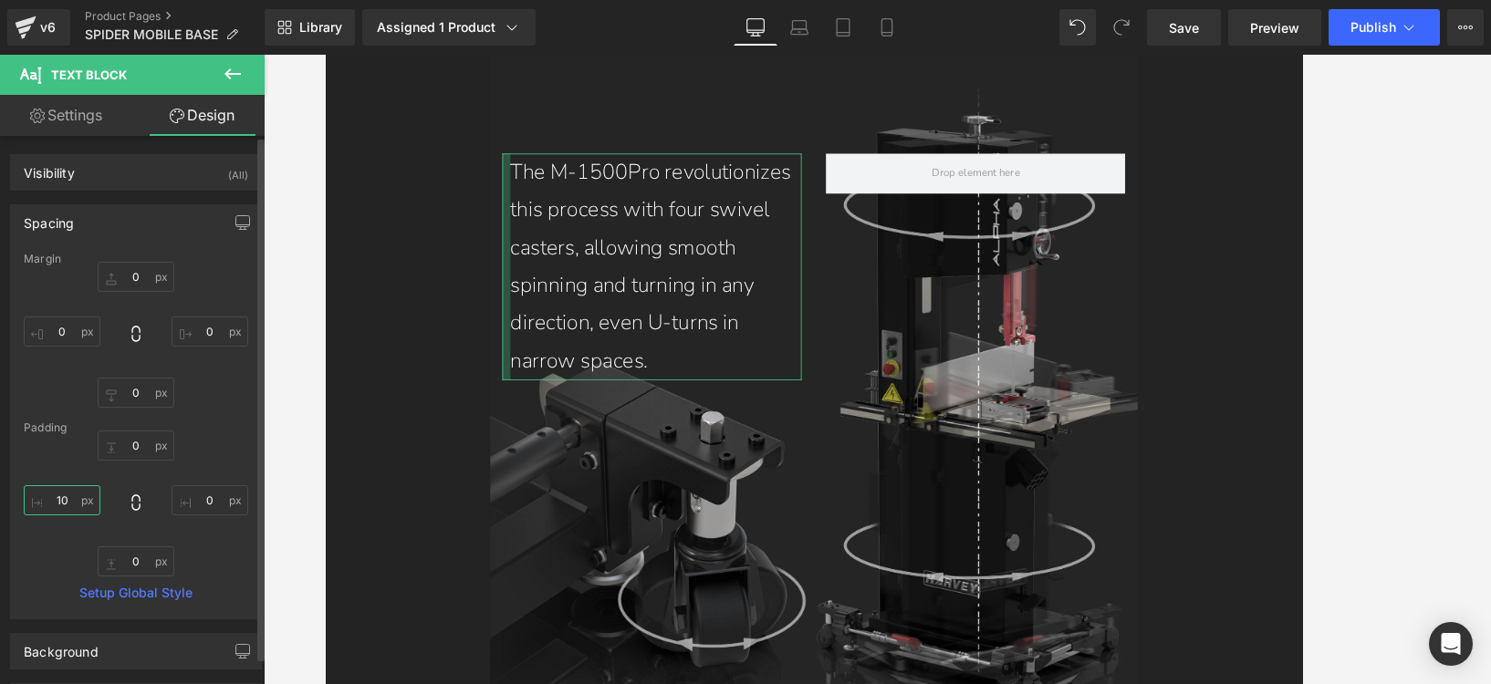
click at [67, 504] on input "10" at bounding box center [62, 501] width 77 height 30
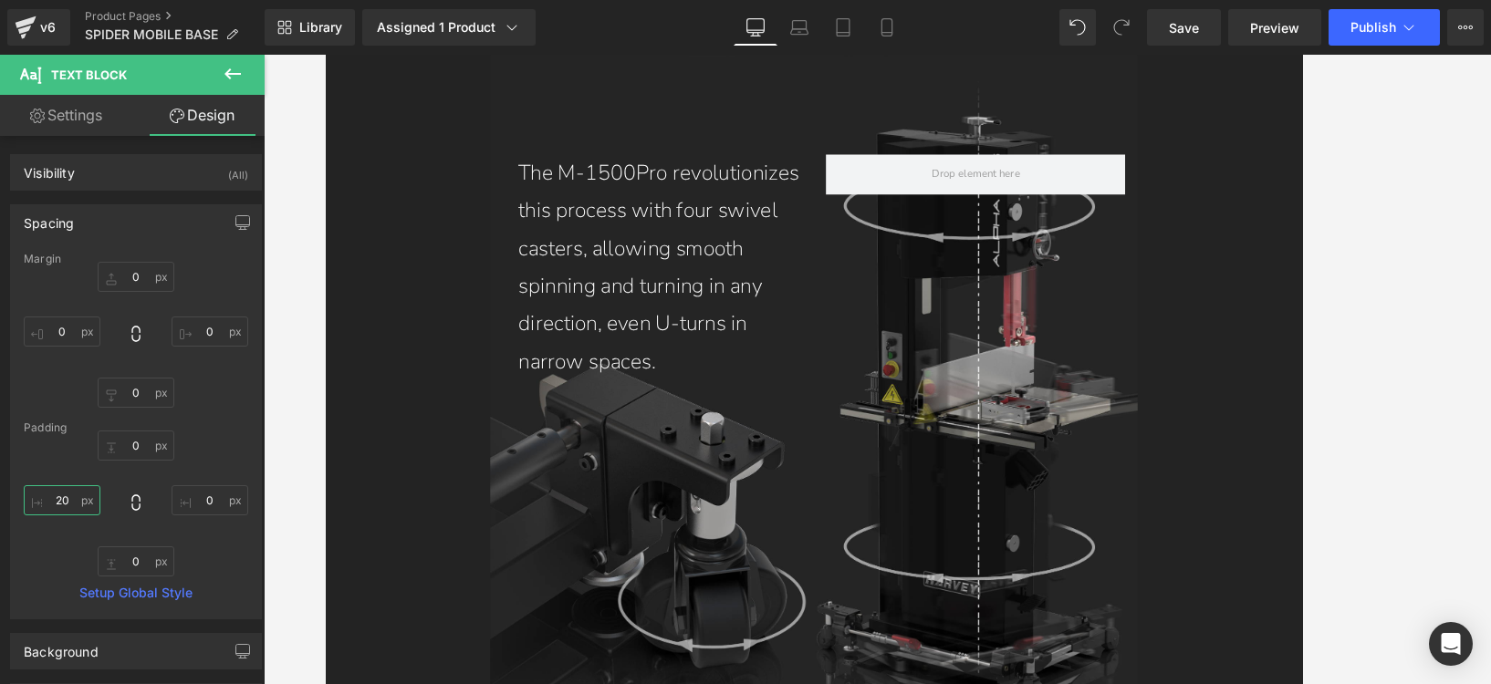
scroll to position [10399, 0]
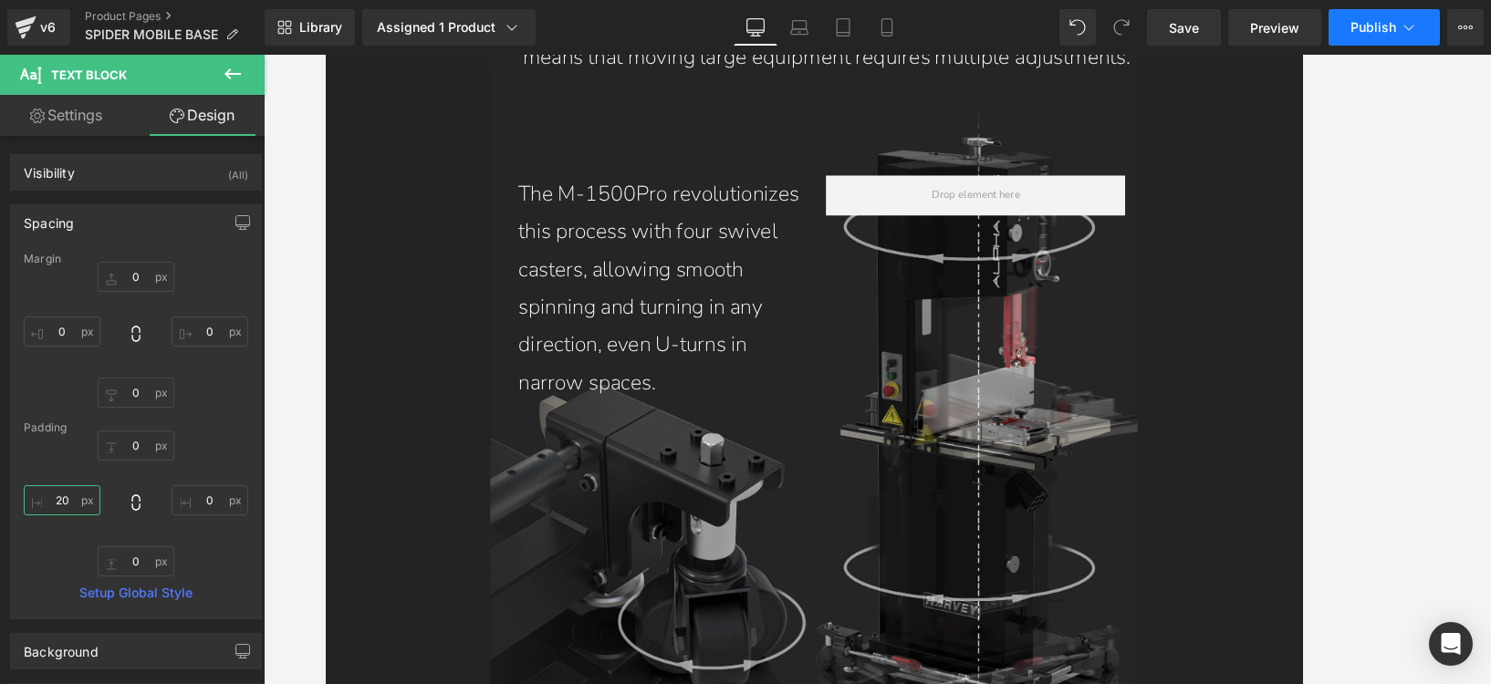
type input "20"
click at [1239, 26] on span "Publish" at bounding box center [1374, 27] width 46 height 15
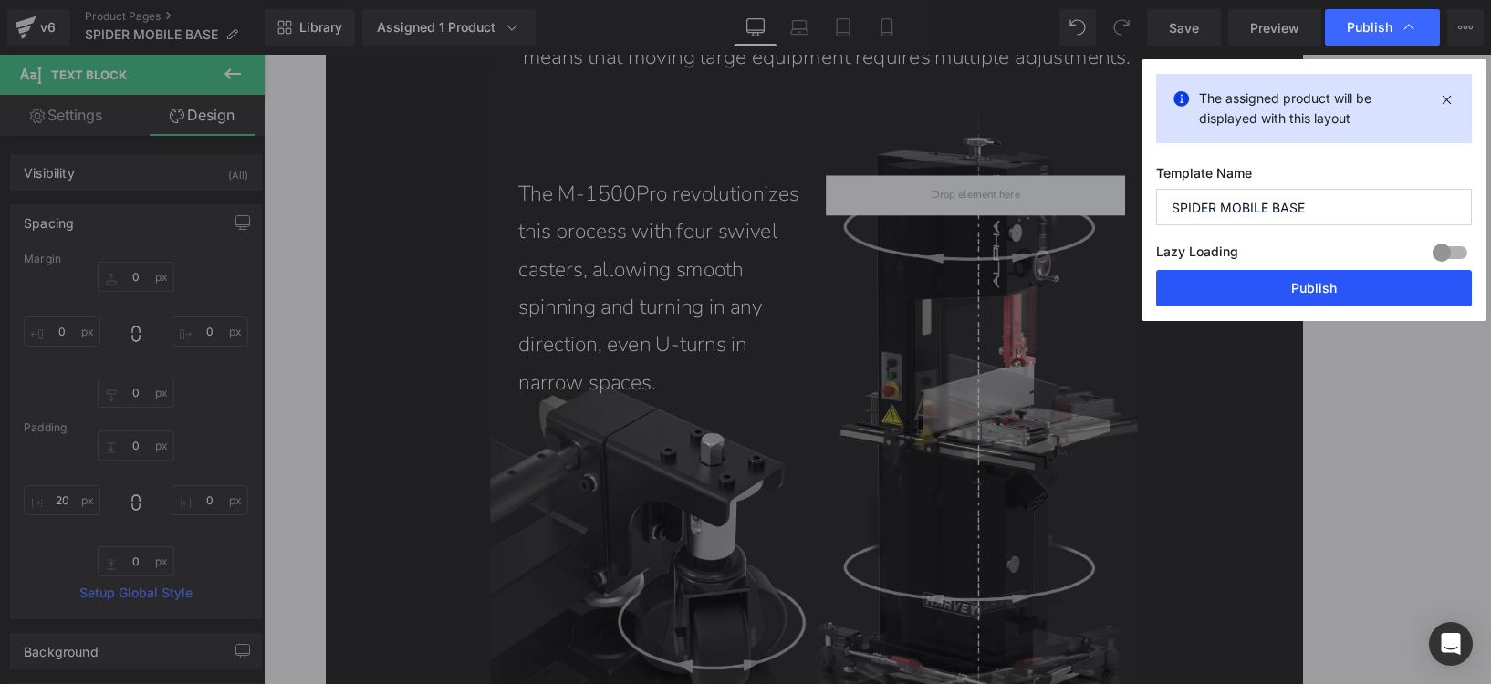
click at [1239, 292] on button "Publish" at bounding box center [1314, 288] width 316 height 37
